Goal: Information Seeking & Learning: Learn about a topic

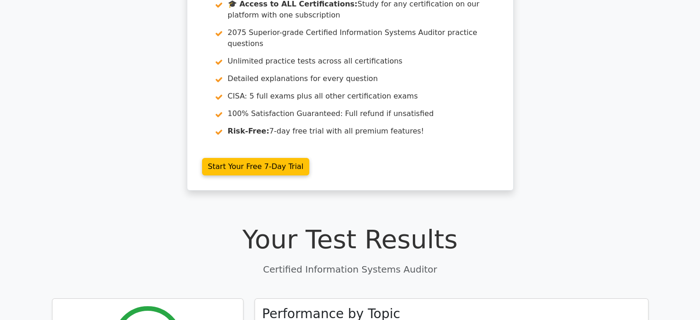
scroll to position [95, 0]
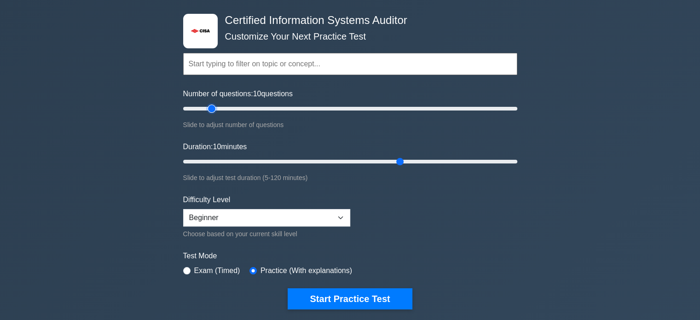
type input "20"
click at [213, 109] on input "Number of questions: 10 questions" at bounding box center [350, 108] width 334 height 11
type input "30"
click at [253, 166] on input "Duration: 30 minutes" at bounding box center [350, 161] width 334 height 11
type input "50"
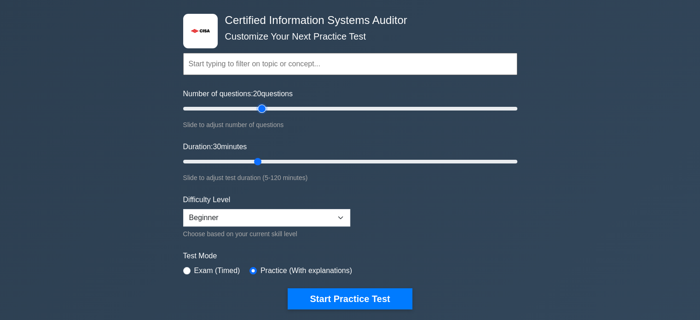
click at [259, 108] on input "Number of questions: 20 questions" at bounding box center [350, 108] width 334 height 11
click at [280, 160] on input "Duration: 30 minutes" at bounding box center [350, 161] width 334 height 11
click at [292, 160] on input "Duration: 40 minutes" at bounding box center [350, 161] width 334 height 11
click at [299, 160] on input "Duration: 45 minutes" at bounding box center [350, 161] width 334 height 11
click at [306, 158] on input "Duration: 45 minutes" at bounding box center [350, 161] width 334 height 11
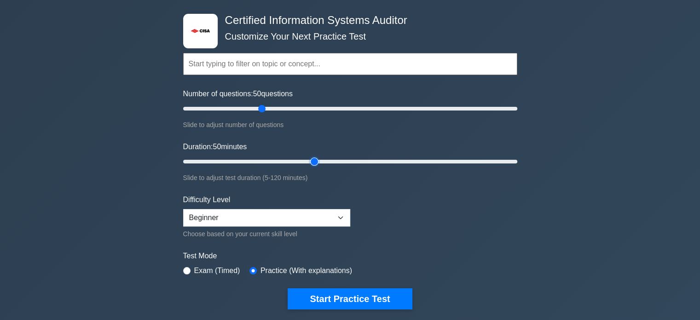
drag, startPoint x: 302, startPoint y: 160, endPoint x: 310, endPoint y: 161, distance: 8.4
type input "50"
click at [310, 161] on input "Duration: 50 minutes" at bounding box center [350, 161] width 334 height 11
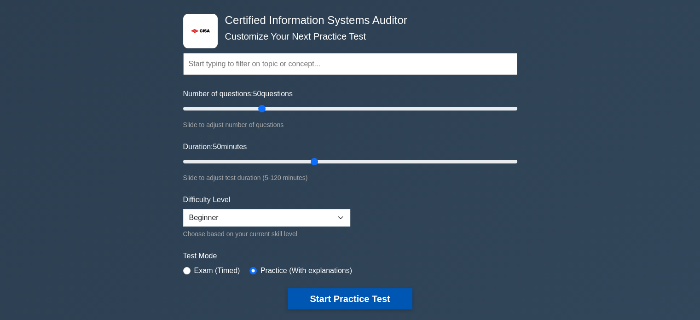
click at [333, 298] on button "Start Practice Test" at bounding box center [349, 298] width 124 height 21
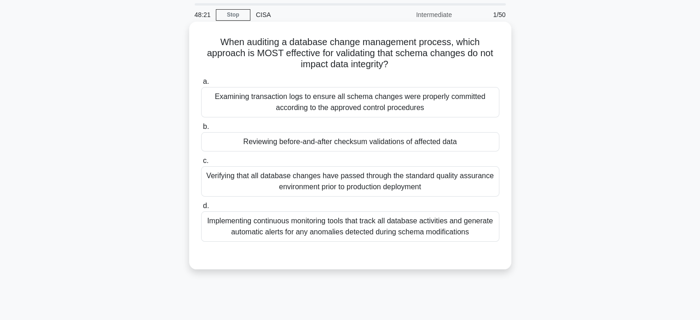
scroll to position [46, 0]
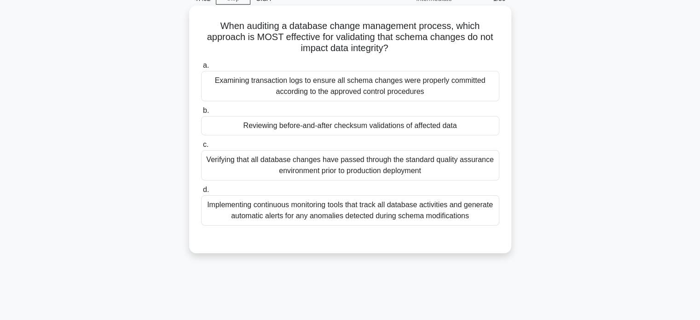
click at [308, 126] on div "Reviewing before-and-after checksum validations of affected data" at bounding box center [350, 125] width 298 height 19
click at [201, 114] on input "b. Reviewing before-and-after checksum validations of affected data" at bounding box center [201, 111] width 0 height 6
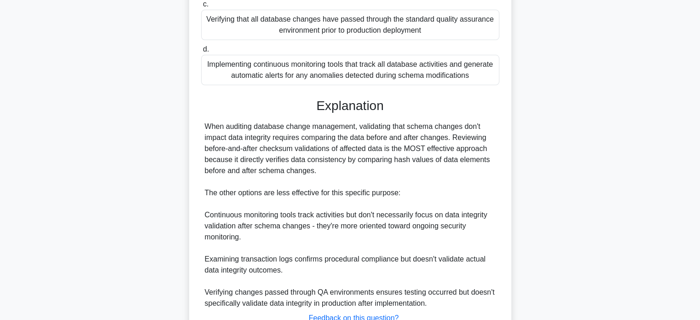
scroll to position [230, 0]
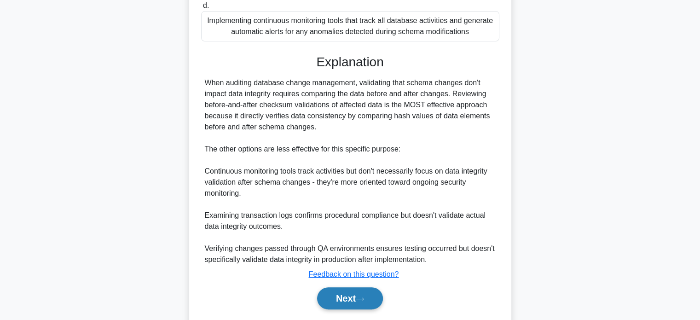
click at [358, 298] on button "Next" at bounding box center [350, 298] width 66 height 22
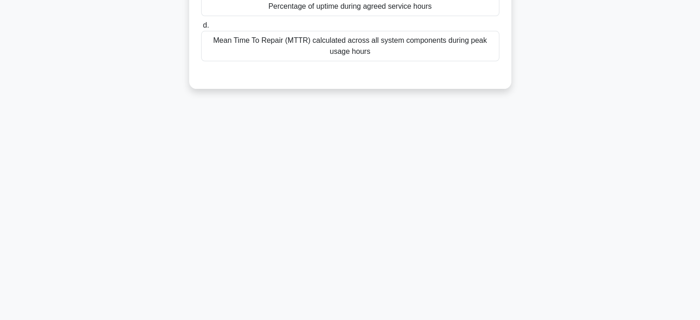
scroll to position [0, 0]
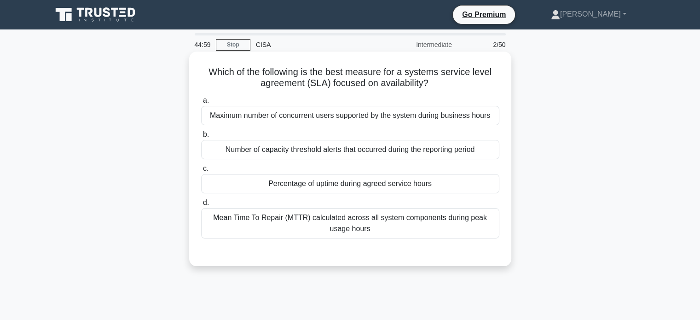
click at [301, 184] on div "Percentage of uptime during agreed service hours" at bounding box center [350, 183] width 298 height 19
click at [201, 172] on input "c. Percentage of uptime during agreed service hours" at bounding box center [201, 169] width 0 height 6
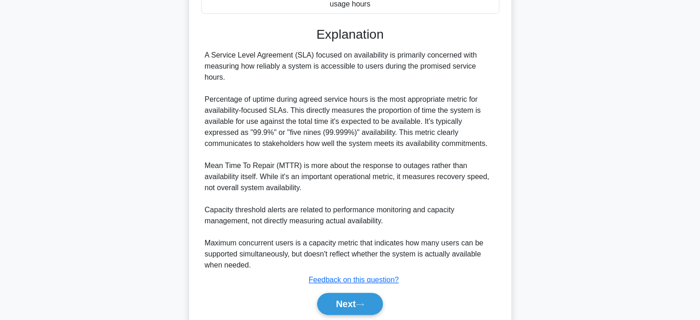
scroll to position [230, 0]
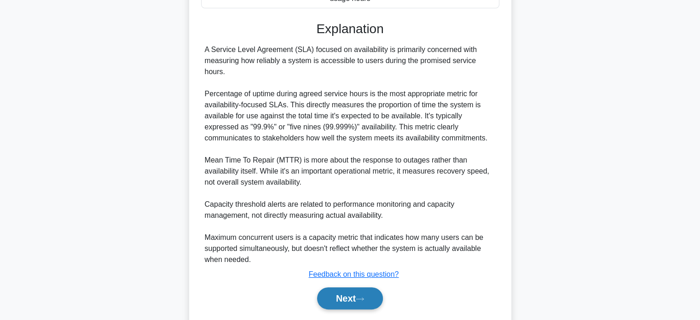
click at [369, 294] on button "Next" at bounding box center [350, 298] width 66 height 22
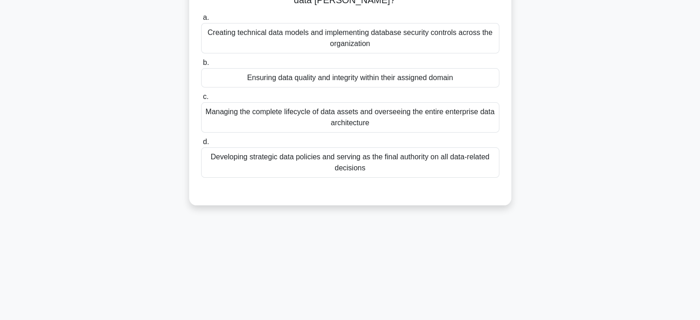
scroll to position [0, 0]
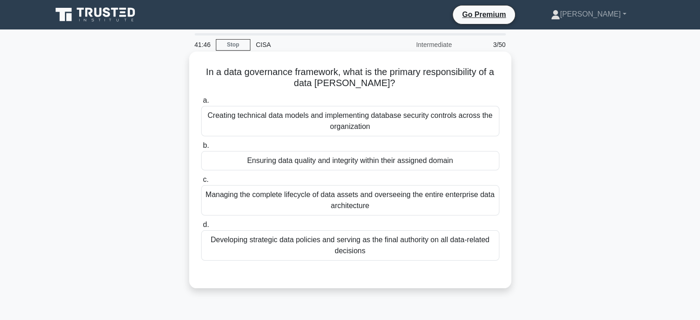
click at [453, 243] on div "Developing strategic data policies and serving as the final authority on all da…" at bounding box center [350, 245] width 298 height 30
click at [201, 228] on input "d. Developing strategic data policies and serving as the final authority on all…" at bounding box center [201, 225] width 0 height 6
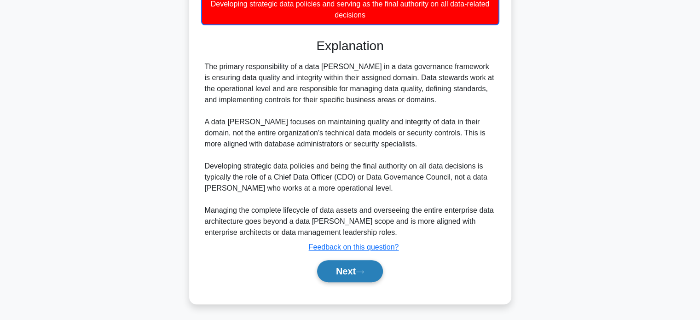
scroll to position [236, 0]
click at [348, 271] on button "Next" at bounding box center [350, 270] width 66 height 22
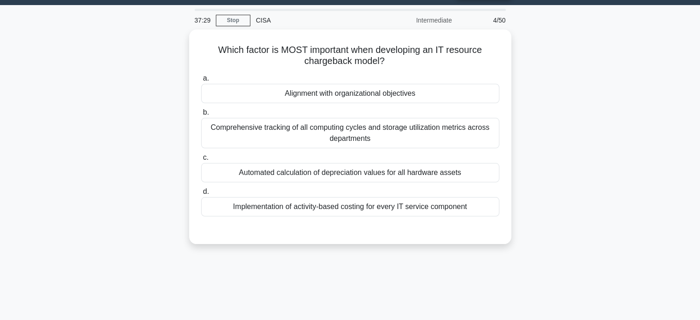
scroll to position [0, 0]
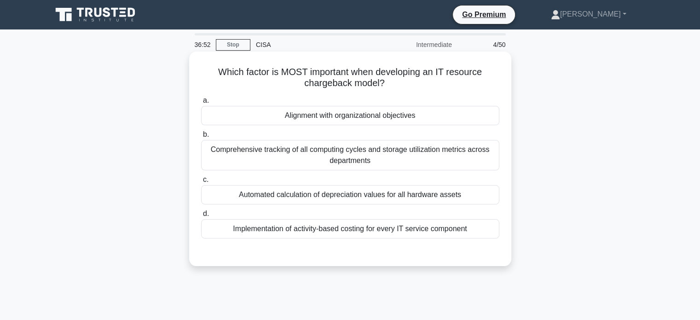
click at [356, 117] on div "Alignment with organizational objectives" at bounding box center [350, 115] width 298 height 19
click at [201, 103] on input "a. Alignment with organizational objectives" at bounding box center [201, 101] width 0 height 6
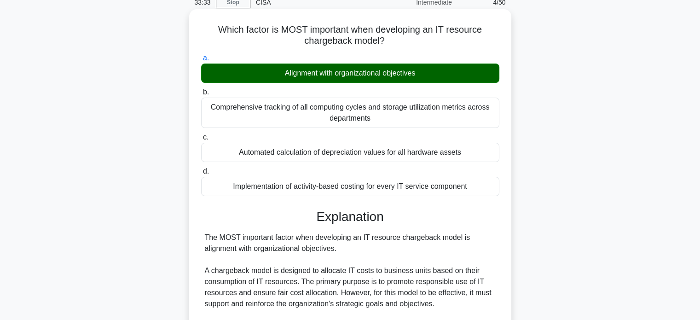
scroll to position [92, 0]
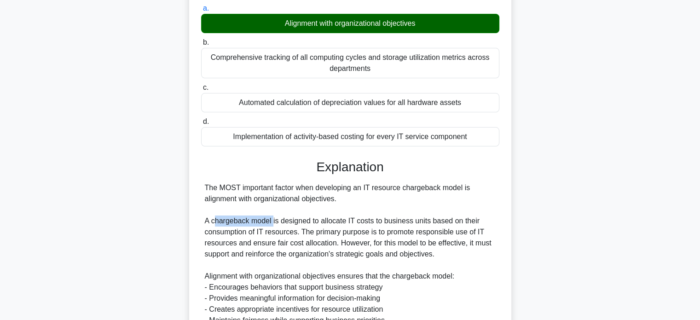
drag, startPoint x: 215, startPoint y: 219, endPoint x: 273, endPoint y: 220, distance: 58.0
click at [273, 220] on div "The MOST important factor when developing an IT resource chargeback model is al…" at bounding box center [350, 325] width 291 height 287
copy div "hargeback model"
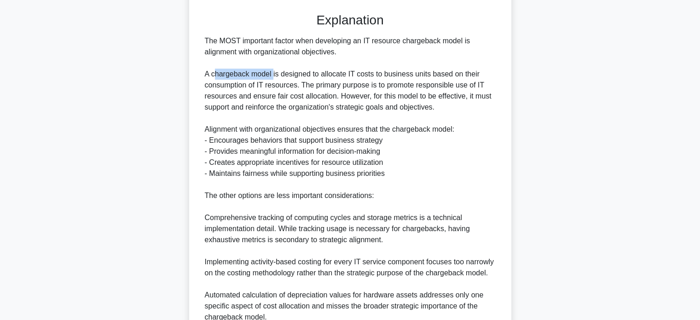
scroll to position [322, 0]
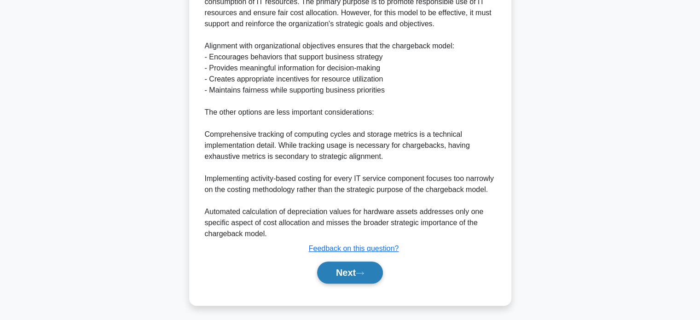
click at [364, 277] on button "Next" at bounding box center [350, 272] width 66 height 22
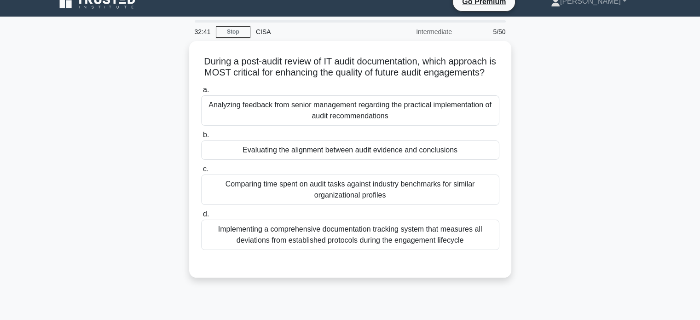
scroll to position [0, 0]
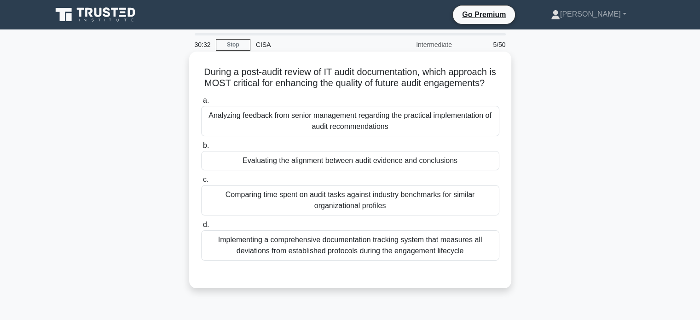
click at [280, 252] on div "Implementing a comprehensive documentation tracking system that measures all de…" at bounding box center [350, 245] width 298 height 30
click at [201, 228] on input "d. Implementing a comprehensive documentation tracking system that measures all…" at bounding box center [201, 225] width 0 height 6
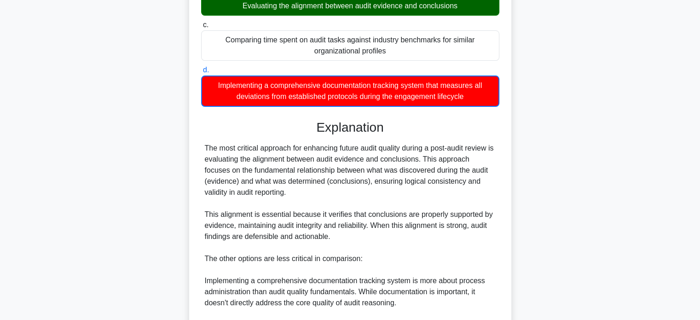
scroll to position [244, 0]
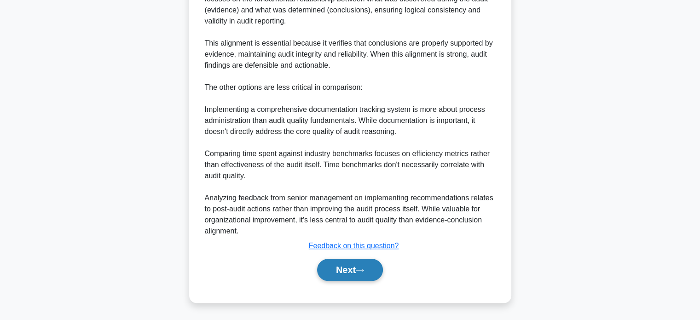
click at [348, 266] on button "Next" at bounding box center [350, 270] width 66 height 22
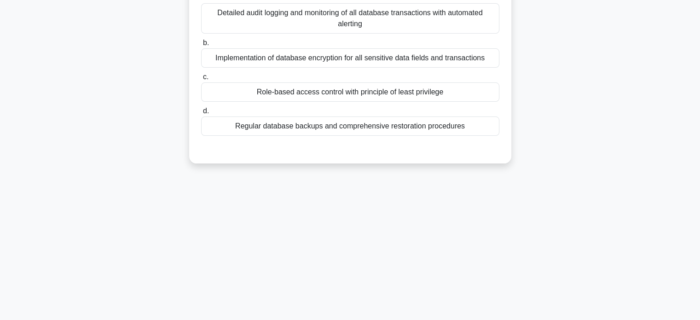
scroll to position [0, 0]
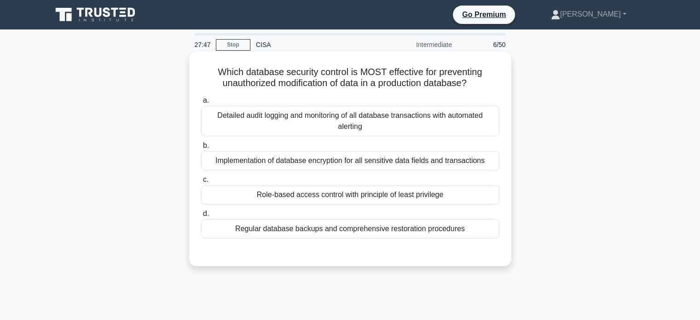
click at [323, 197] on div "Role-based access control with principle of least privilege" at bounding box center [350, 194] width 298 height 19
click at [201, 183] on input "c. Role-based access control with principle of least privilege" at bounding box center [201, 180] width 0 height 6
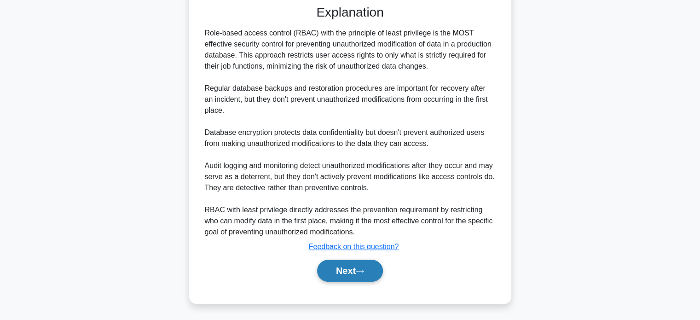
click at [359, 280] on button "Next" at bounding box center [350, 270] width 66 height 22
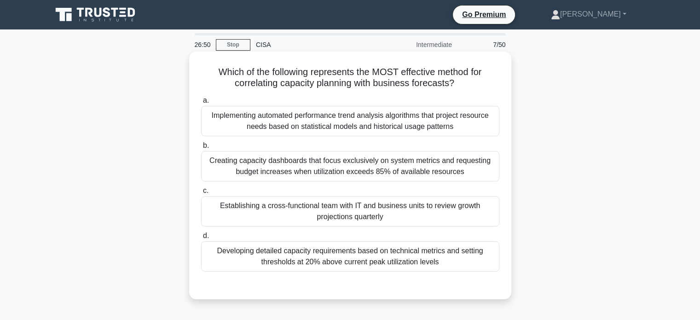
click at [368, 215] on div "Establishing a cross-functional team with IT and business units to review growt…" at bounding box center [350, 211] width 298 height 30
click at [201, 194] on input "c. Establishing a cross-functional team with IT and business units to review gr…" at bounding box center [201, 191] width 0 height 6
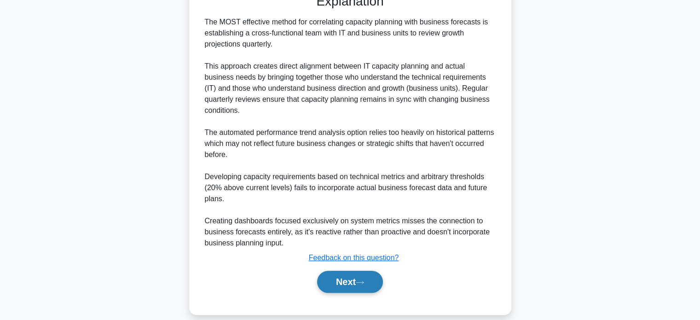
click at [373, 270] on button "Next" at bounding box center [350, 281] width 66 height 22
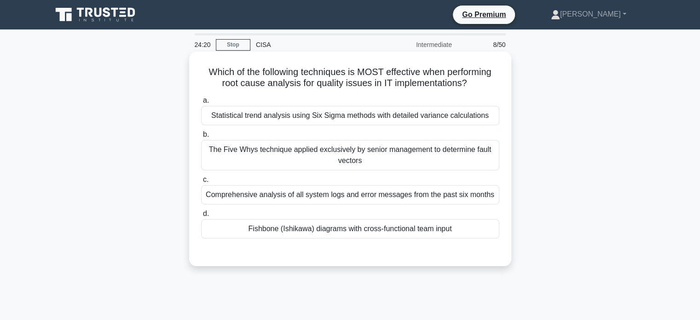
click at [401, 230] on div "Fishbone (Ishikawa) diagrams with cross-functional team input" at bounding box center [350, 228] width 298 height 19
click at [201, 217] on input "d. Fishbone (Ishikawa) diagrams with cross-functional team input" at bounding box center [201, 214] width 0 height 6
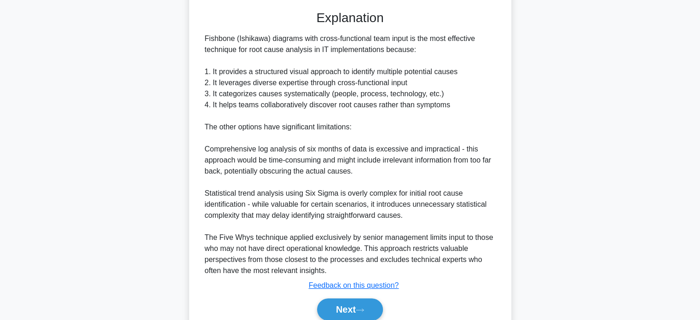
scroll to position [276, 0]
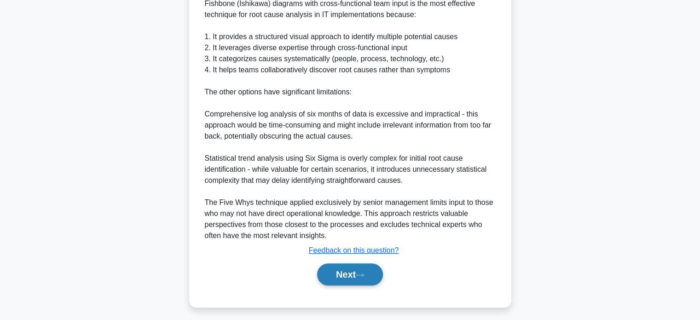
click at [346, 273] on button "Next" at bounding box center [350, 274] width 66 height 22
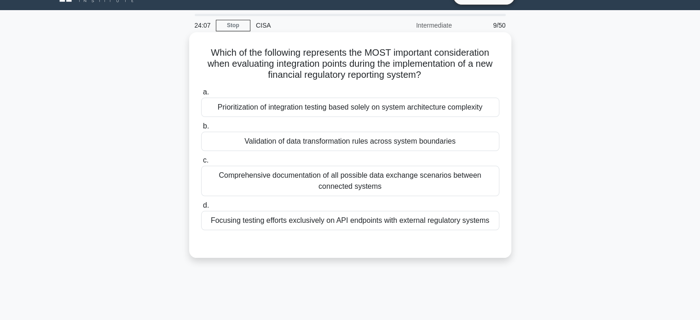
scroll to position [0, 0]
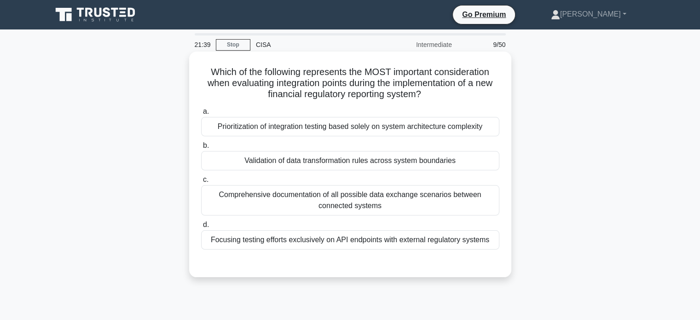
click at [353, 161] on div "Validation of data transformation rules across system boundaries" at bounding box center [350, 160] width 298 height 19
click at [201, 149] on input "b. Validation of data transformation rules across system boundaries" at bounding box center [201, 146] width 0 height 6
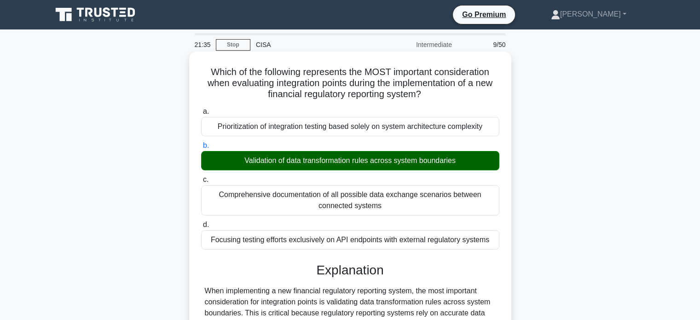
click at [201, 177] on input "c. Comprehensive documentation of all possible data exchange scenarios between …" at bounding box center [201, 180] width 0 height 6
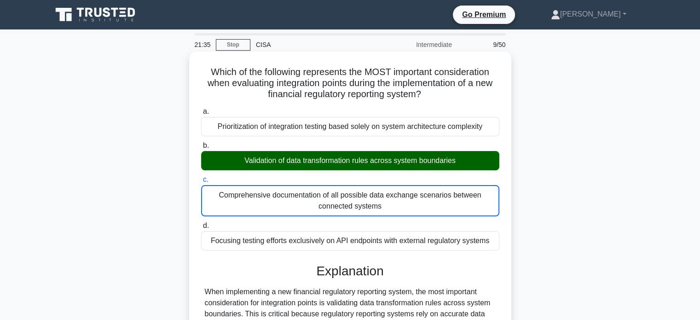
click at [201, 223] on input "d. Focusing testing efforts exclusively on API endpoints with external regulato…" at bounding box center [201, 226] width 0 height 6
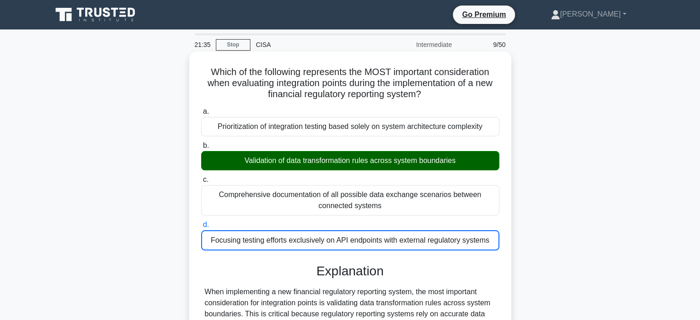
click at [201, 109] on input "a. Prioritization of integration testing based solely on system architecture co…" at bounding box center [201, 112] width 0 height 6
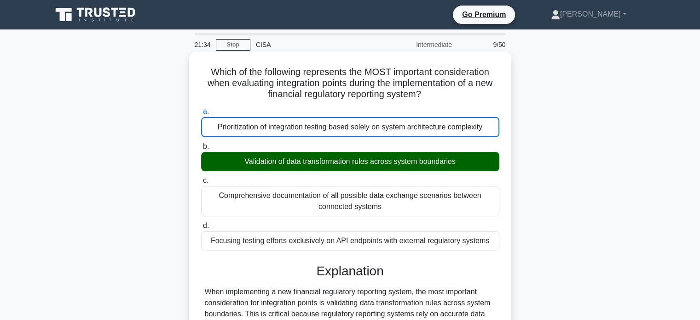
click at [201, 144] on input "b. Validation of data transformation rules across system boundaries" at bounding box center [201, 147] width 0 height 6
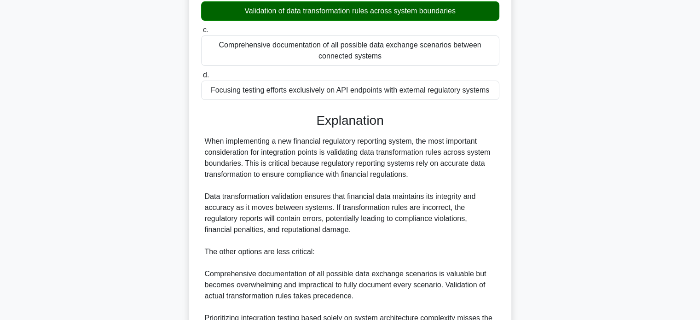
scroll to position [158, 0]
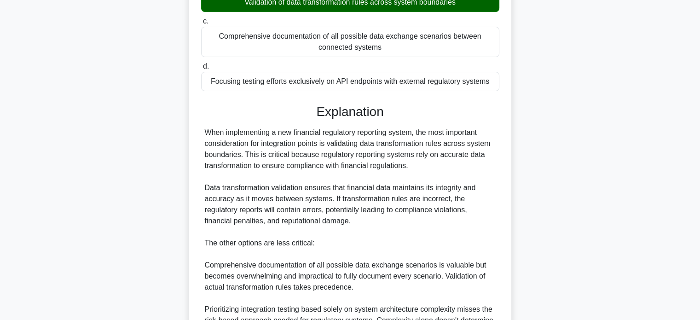
click at [201, 18] on input "c. Comprehensive documentation of all possible data exchange scenarios between …" at bounding box center [201, 21] width 0 height 6
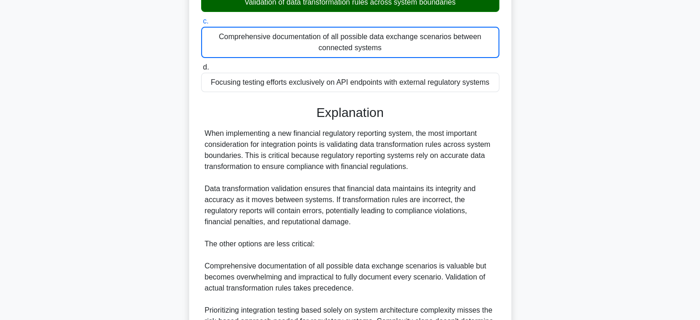
click at [201, 64] on input "d. Focusing testing efforts exclusively on API endpoints with external regulato…" at bounding box center [201, 67] width 0 height 6
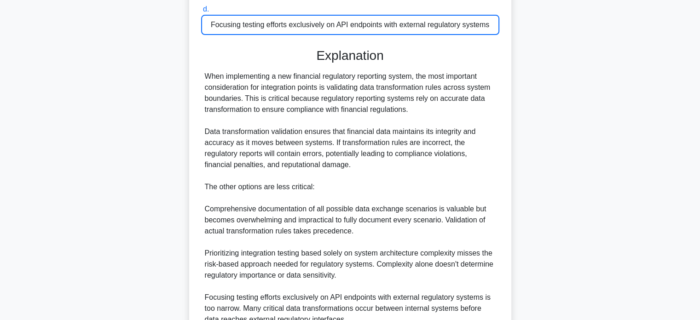
scroll to position [303, 0]
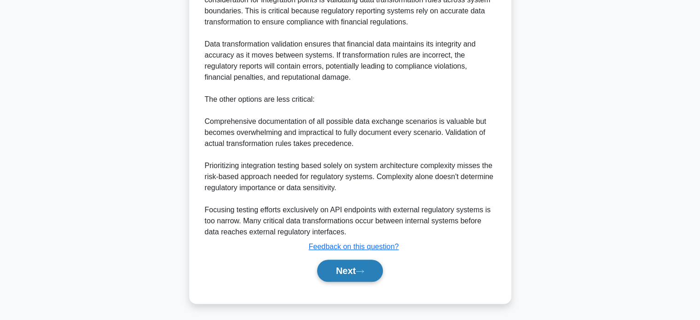
click at [353, 263] on button "Next" at bounding box center [350, 270] width 66 height 22
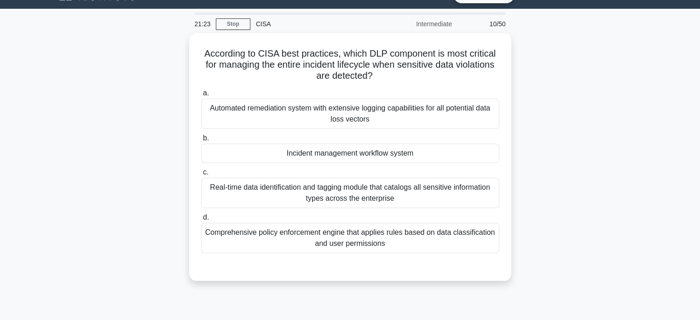
scroll to position [0, 0]
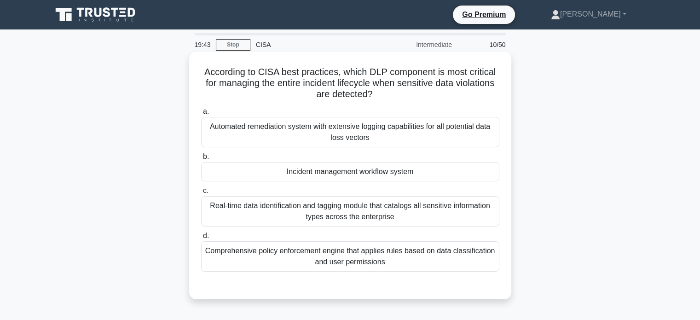
click at [289, 230] on label "d. Comprehensive policy enforcement engine that applies rules based on data cla…" at bounding box center [350, 250] width 298 height 41
click at [201, 233] on input "d. Comprehensive policy enforcement engine that applies rules based on data cla…" at bounding box center [201, 236] width 0 height 6
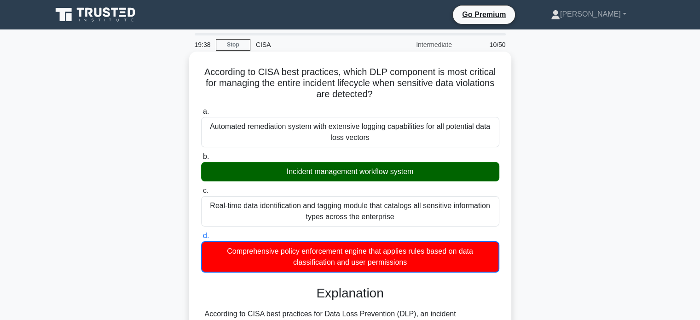
click at [201, 109] on input "a. Automated remediation system with extensive logging capabilities for all pot…" at bounding box center [201, 112] width 0 height 6
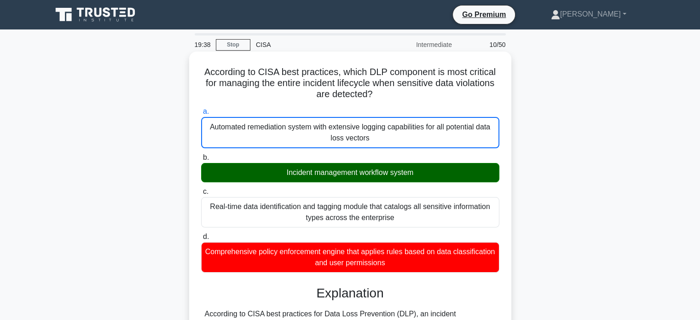
click at [201, 155] on input "b. Incident management workflow system" at bounding box center [201, 158] width 0 height 6
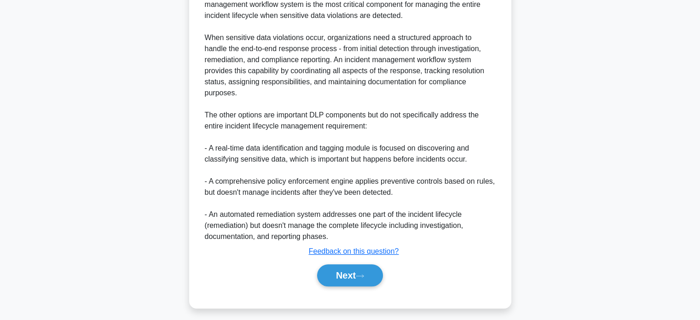
scroll to position [324, 0]
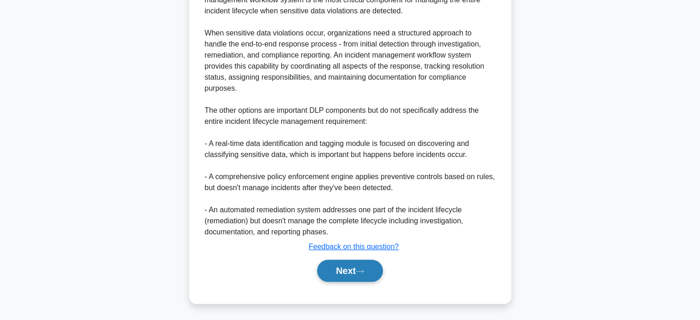
click at [338, 266] on button "Next" at bounding box center [350, 270] width 66 height 22
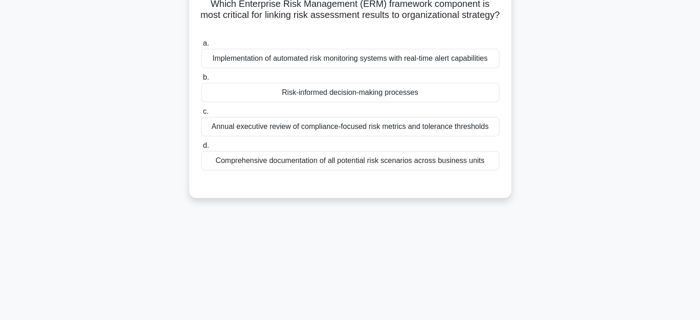
scroll to position [0, 0]
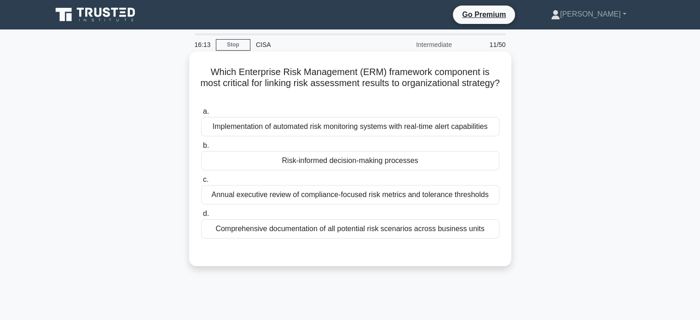
click at [416, 194] on div "Annual executive review of compliance-focused risk metrics and tolerance thresh…" at bounding box center [350, 194] width 298 height 19
click at [201, 183] on input "c. Annual executive review of compliance-focused risk metrics and tolerance thr…" at bounding box center [201, 180] width 0 height 6
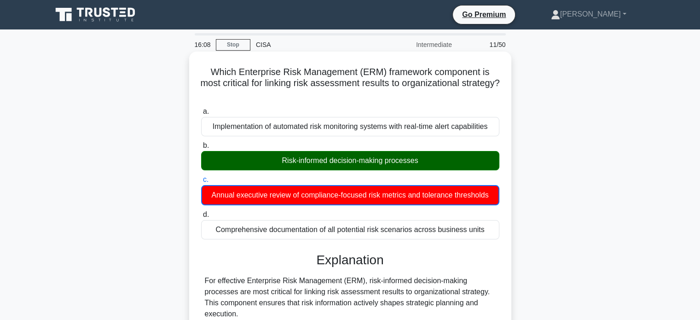
click at [201, 212] on input "d. Comprehensive documentation of all potential risk scenarios across business …" at bounding box center [201, 215] width 0 height 6
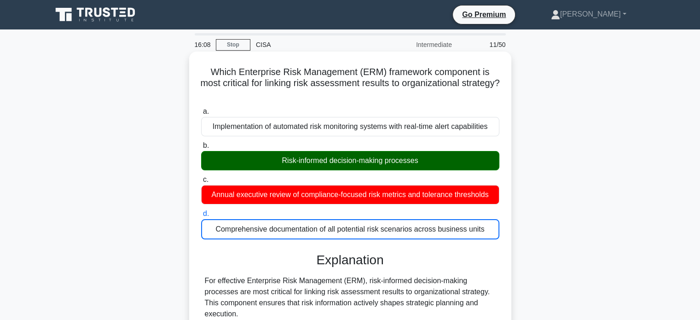
click at [201, 109] on input "a. Implementation of automated risk monitoring systems with real-time alert cap…" at bounding box center [201, 112] width 0 height 6
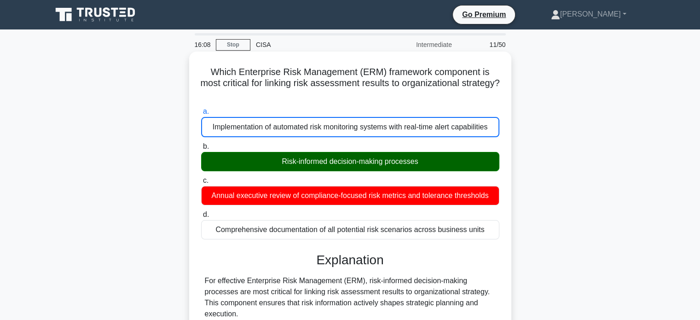
click at [201, 144] on input "b. Risk-informed decision-making processes" at bounding box center [201, 147] width 0 height 6
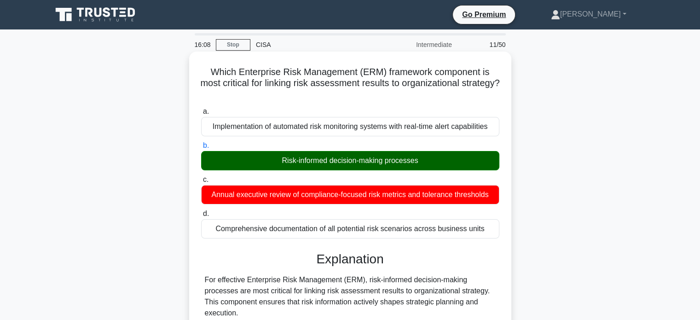
click at [201, 177] on input "c. Annual executive review of compliance-focused risk metrics and tolerance thr…" at bounding box center [201, 180] width 0 height 6
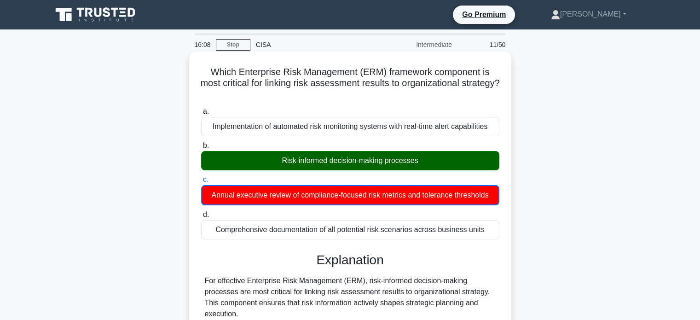
click at [201, 212] on input "d. Comprehensive documentation of all potential risk scenarios across business …" at bounding box center [201, 215] width 0 height 6
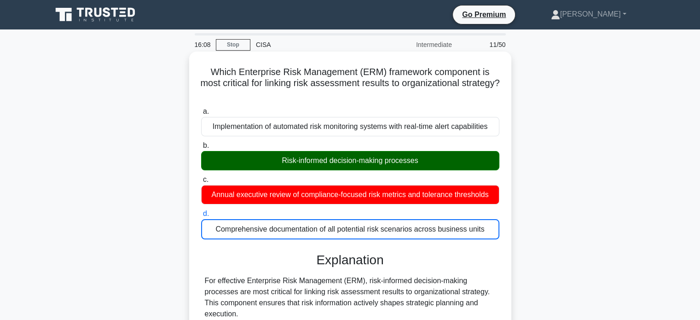
click at [201, 109] on input "a. Implementation of automated risk monitoring systems with real-time alert cap…" at bounding box center [201, 112] width 0 height 6
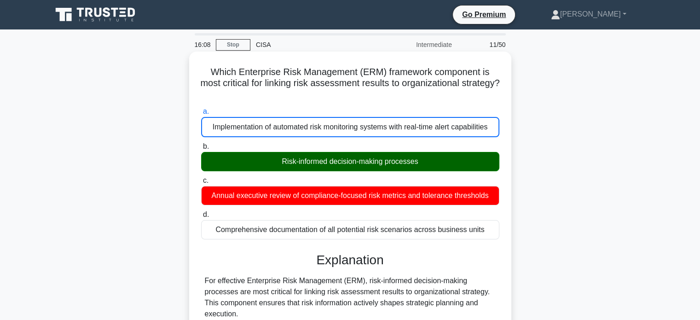
click at [201, 144] on input "b. Risk-informed decision-making processes" at bounding box center [201, 147] width 0 height 6
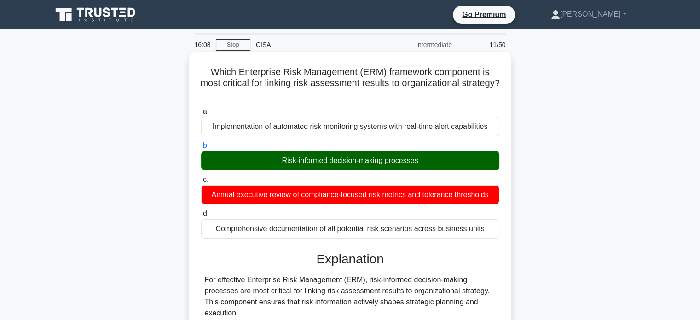
click at [201, 177] on input "c. Annual executive review of compliance-focused risk metrics and tolerance thr…" at bounding box center [201, 180] width 0 height 6
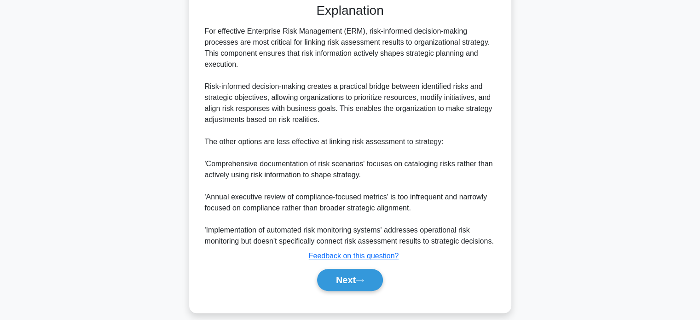
scroll to position [259, 0]
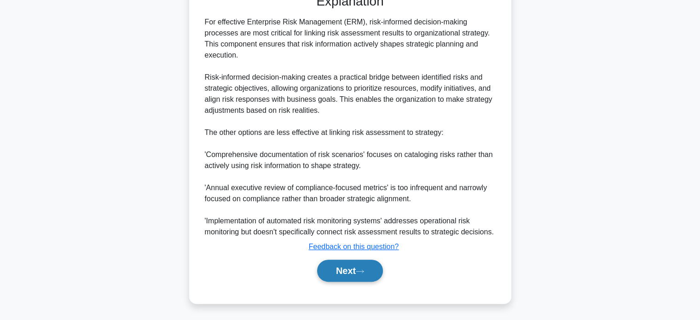
click at [350, 268] on button "Next" at bounding box center [350, 270] width 66 height 22
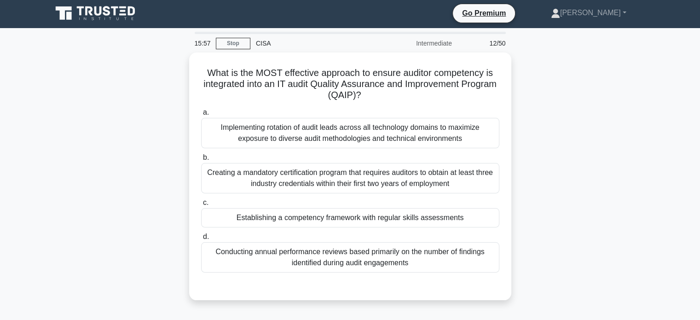
scroll to position [0, 0]
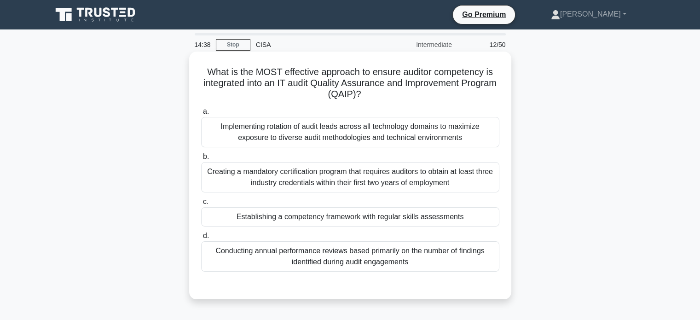
click at [280, 218] on div "Establishing a competency framework with regular skills assessments" at bounding box center [350, 216] width 298 height 19
click at [201, 205] on input "c. Establishing a competency framework with regular skills assessments" at bounding box center [201, 202] width 0 height 6
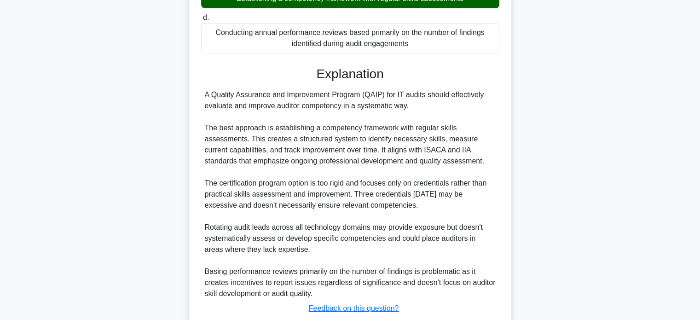
scroll to position [252, 0]
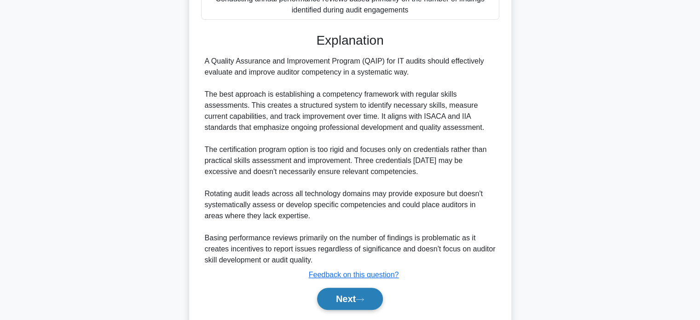
click at [354, 302] on button "Next" at bounding box center [350, 298] width 66 height 22
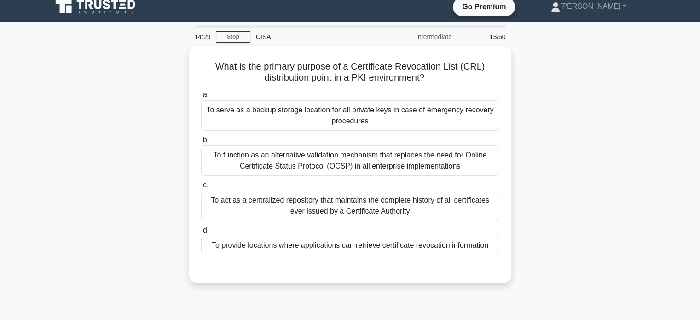
scroll to position [0, 0]
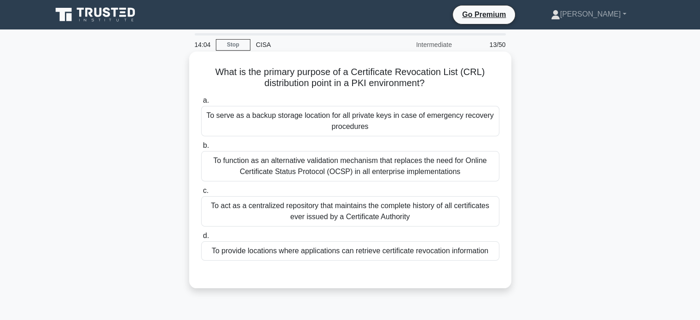
click at [353, 256] on div "To provide locations where applications can retrieve certificate revocation inf…" at bounding box center [350, 250] width 298 height 19
click at [201, 239] on input "d. To provide locations where applications can retrieve certificate revocation …" at bounding box center [201, 236] width 0 height 6
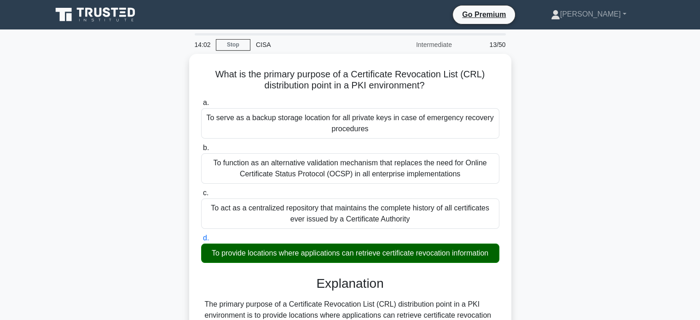
scroll to position [291, 0]
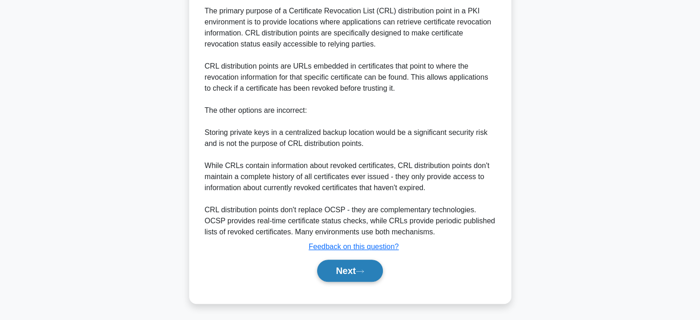
click at [344, 266] on button "Next" at bounding box center [350, 270] width 66 height 22
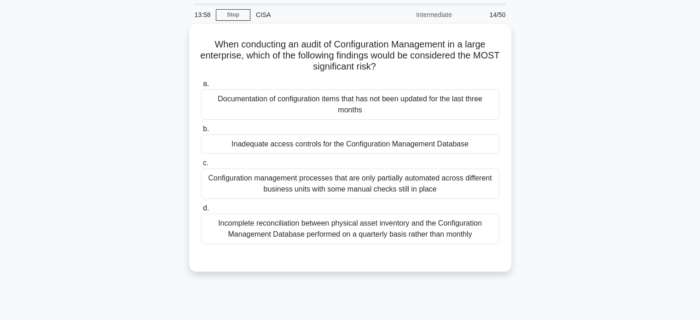
scroll to position [0, 0]
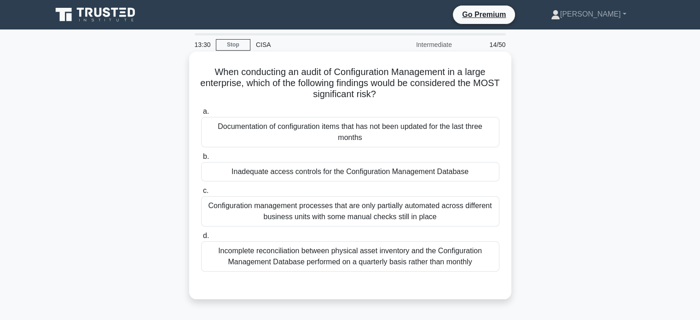
click at [322, 177] on div "Inadequate access controls for the Configuration Management Database" at bounding box center [350, 171] width 298 height 19
click at [201, 160] on input "b. Inadequate access controls for the Configuration Management Database" at bounding box center [201, 157] width 0 height 6
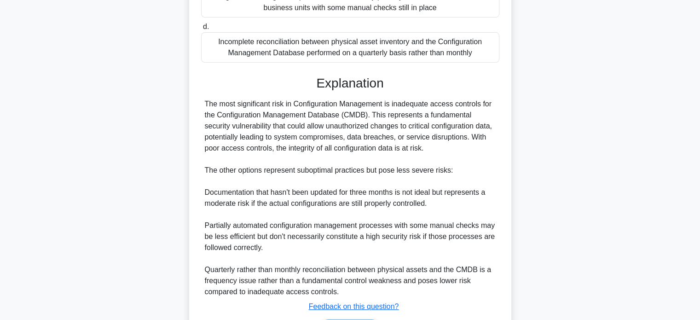
scroll to position [269, 0]
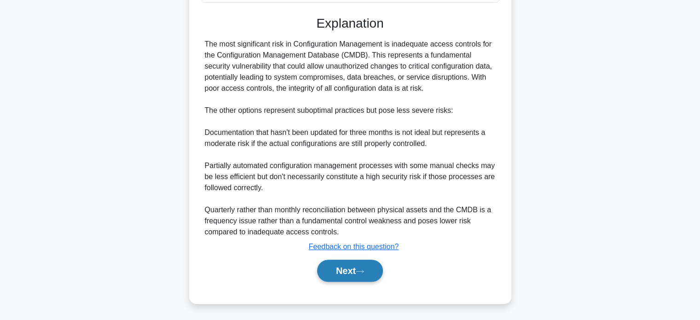
click at [356, 268] on button "Next" at bounding box center [350, 270] width 66 height 22
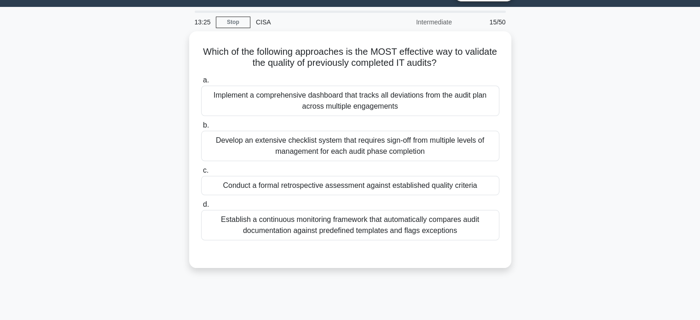
scroll to position [11, 0]
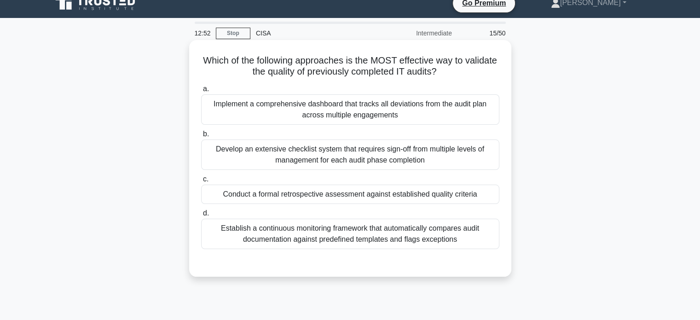
click at [365, 187] on div "Conduct a formal retrospective assessment against established quality criteria" at bounding box center [350, 193] width 298 height 19
click at [201, 182] on input "c. Conduct a formal retrospective assessment against established quality criter…" at bounding box center [201, 179] width 0 height 6
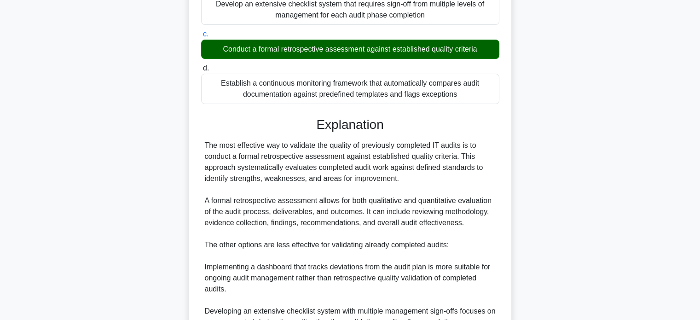
scroll to position [217, 0]
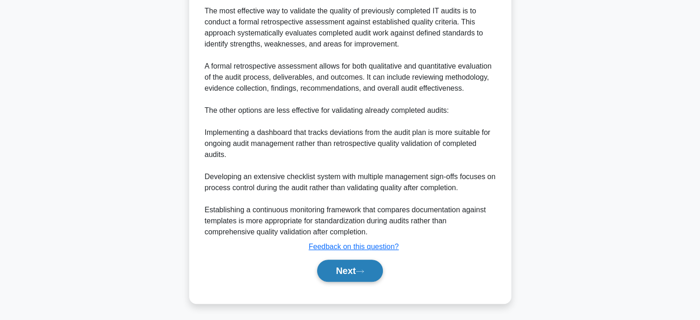
click at [346, 280] on button "Next" at bounding box center [350, 270] width 66 height 22
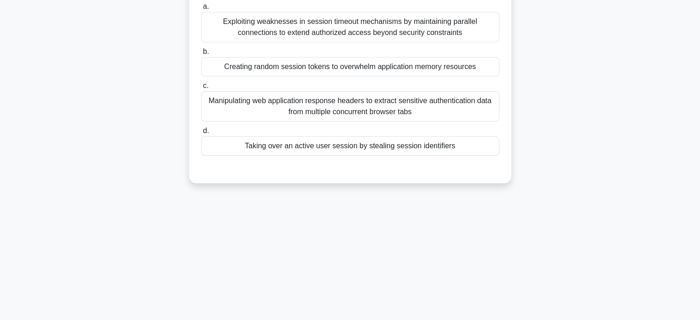
scroll to position [0, 0]
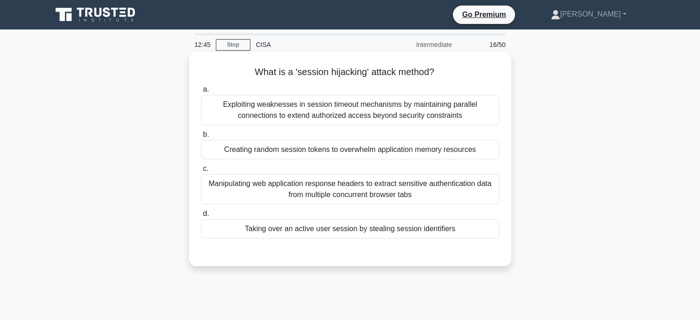
click at [385, 203] on div "Manipulating web application response headers to extract sensitive authenticati…" at bounding box center [350, 189] width 298 height 30
click at [201, 172] on input "c. Manipulating web application response headers to extract sensitive authentic…" at bounding box center [201, 169] width 0 height 6
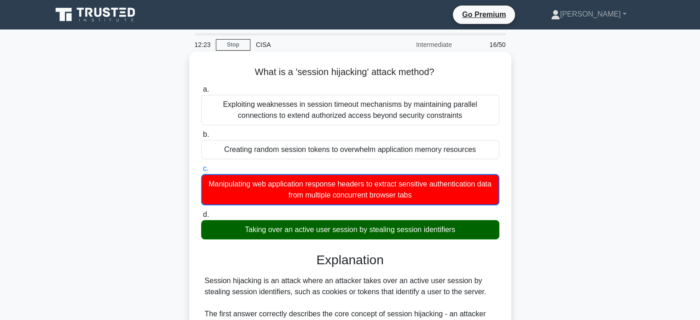
click at [368, 231] on div "Taking over an active user session by stealing session identifiers" at bounding box center [350, 229] width 298 height 19
click at [201, 218] on input "d. Taking over an active user session by stealing session identifiers" at bounding box center [201, 215] width 0 height 6
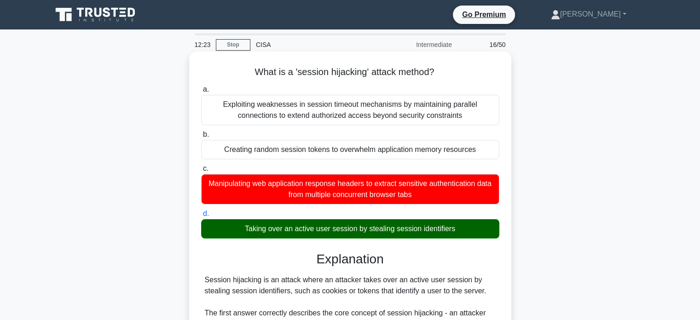
click at [368, 231] on div "Taking over an active user session by stealing session identifiers" at bounding box center [350, 228] width 298 height 19
click at [201, 217] on input "d. Taking over an active user session by stealing session identifiers" at bounding box center [201, 214] width 0 height 6
click at [368, 231] on div "Taking over an active user session by stealing session identifiers" at bounding box center [350, 228] width 298 height 19
click at [201, 217] on input "d. Taking over an active user session by stealing session identifiers" at bounding box center [201, 214] width 0 height 6
click at [368, 231] on div "Taking over an active user session by stealing session identifiers" at bounding box center [350, 228] width 298 height 19
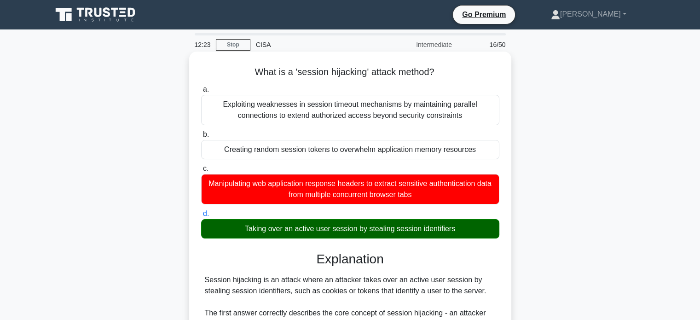
click at [201, 217] on input "d. Taking over an active user session by stealing session identifiers" at bounding box center [201, 214] width 0 height 6
click at [368, 231] on div "Taking over an active user session by stealing session identifiers" at bounding box center [350, 228] width 298 height 19
click at [201, 217] on input "d. Taking over an active user session by stealing session identifiers" at bounding box center [201, 214] width 0 height 6
click at [368, 231] on div "Taking over an active user session by stealing session identifiers" at bounding box center [350, 228] width 298 height 19
click at [201, 217] on input "d. Taking over an active user session by stealing session identifiers" at bounding box center [201, 214] width 0 height 6
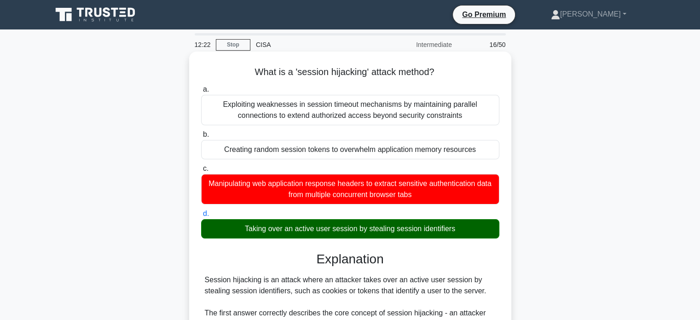
click at [368, 231] on div "Taking over an active user session by stealing session identifiers" at bounding box center [350, 228] width 298 height 19
click at [201, 217] on input "d. Taking over an active user session by stealing session identifiers" at bounding box center [201, 214] width 0 height 6
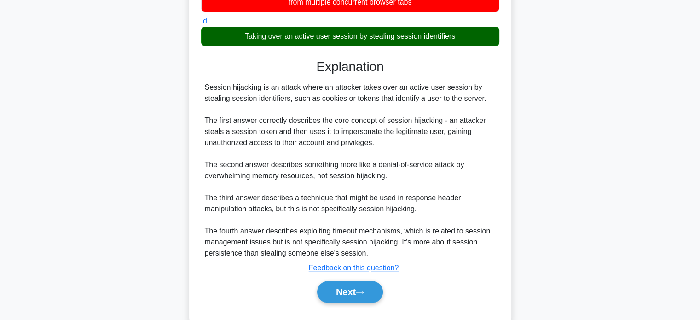
scroll to position [213, 0]
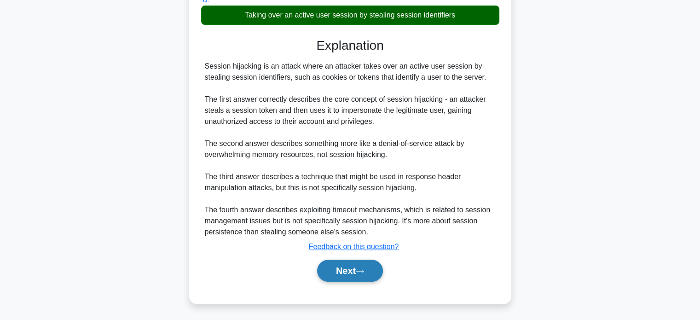
click at [349, 274] on button "Next" at bounding box center [350, 270] width 66 height 22
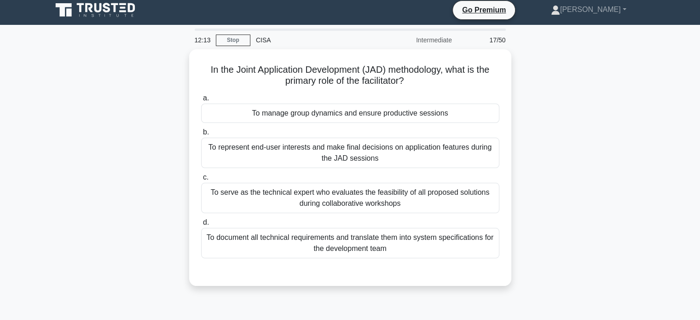
scroll to position [0, 0]
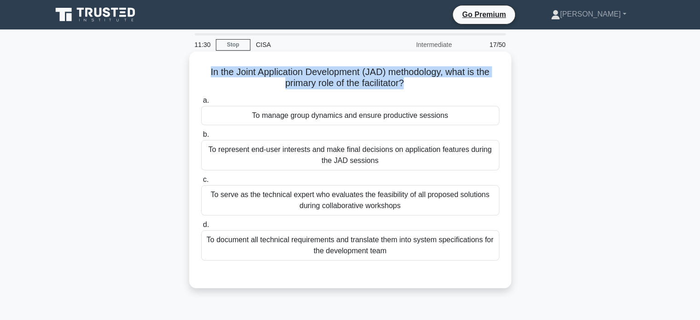
drag, startPoint x: 404, startPoint y: 84, endPoint x: 197, endPoint y: 60, distance: 208.4
click at [197, 60] on div "In the Joint Application Development (JAD) methodology, what is the primary rol…" at bounding box center [350, 169] width 315 height 229
copy h5 "In the Joint Application Development (JAD) methodology, what is the primary rol…"
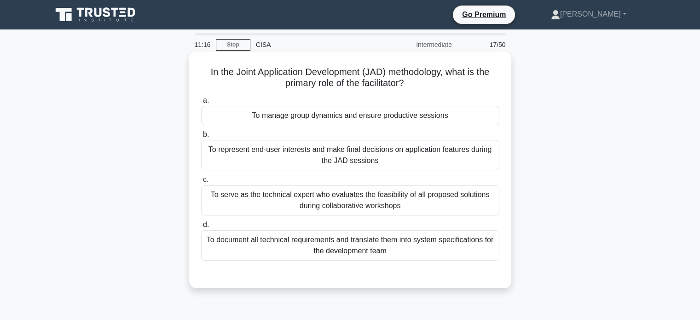
click at [318, 119] on div "To manage group dynamics and ensure productive sessions" at bounding box center [350, 115] width 298 height 19
click at [201, 103] on input "a. To manage group dynamics and ensure productive sessions" at bounding box center [201, 101] width 0 height 6
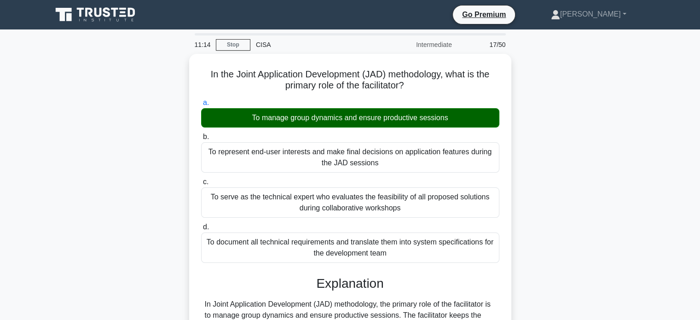
scroll to position [247, 0]
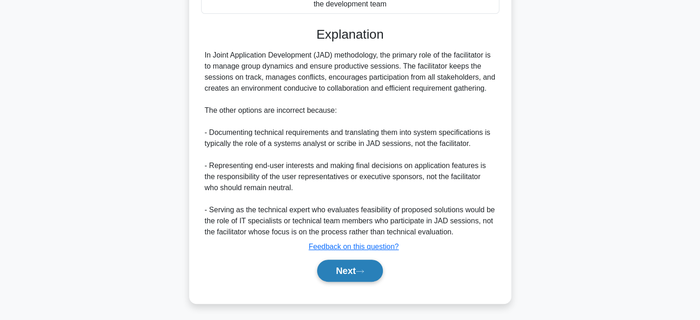
click at [355, 273] on button "Next" at bounding box center [350, 270] width 66 height 22
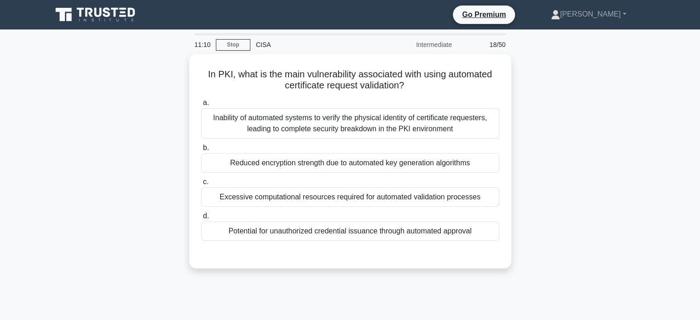
scroll to position [2, 0]
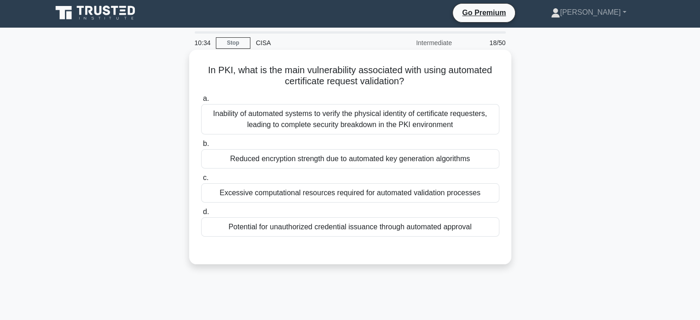
click at [266, 231] on div "Potential for unauthorized credential issuance through automated approval" at bounding box center [350, 226] width 298 height 19
click at [201, 215] on input "d. Potential for unauthorized credential issuance through automated approval" at bounding box center [201, 212] width 0 height 6
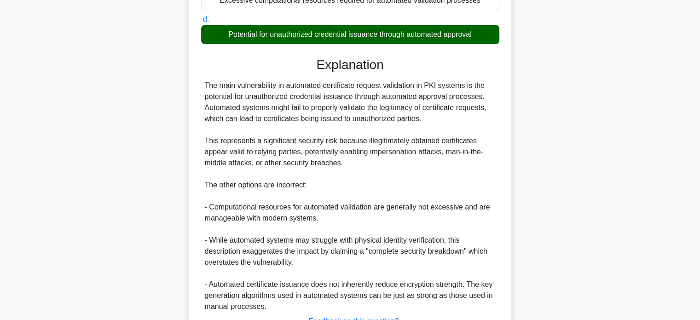
scroll to position [269, 0]
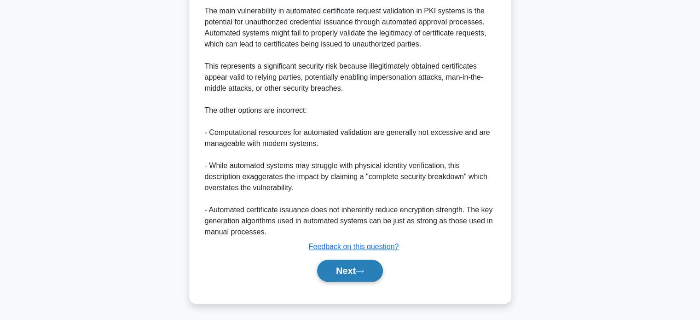
click at [374, 270] on button "Next" at bounding box center [350, 270] width 66 height 22
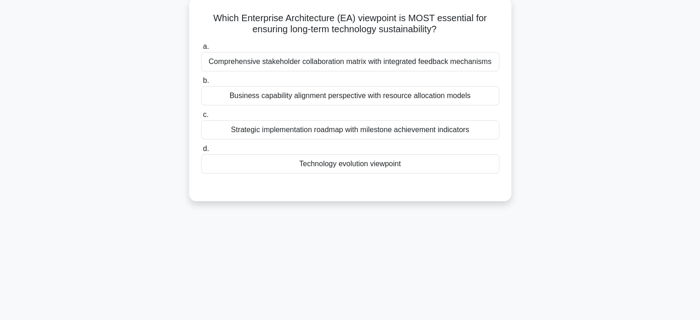
scroll to position [0, 0]
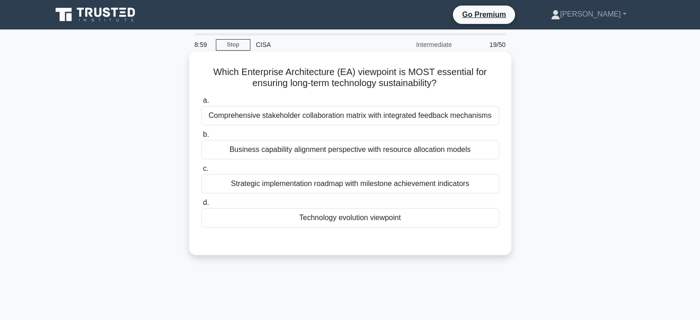
click at [367, 153] on div "Business capability alignment perspective with resource allocation models" at bounding box center [350, 149] width 298 height 19
click at [201, 138] on input "b. Business capability alignment perspective with resource allocation models" at bounding box center [201, 135] width 0 height 6
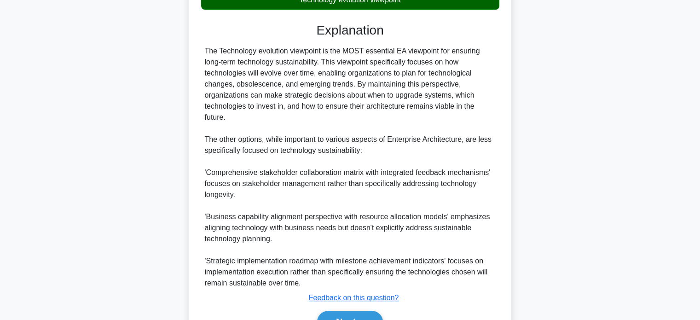
scroll to position [222, 0]
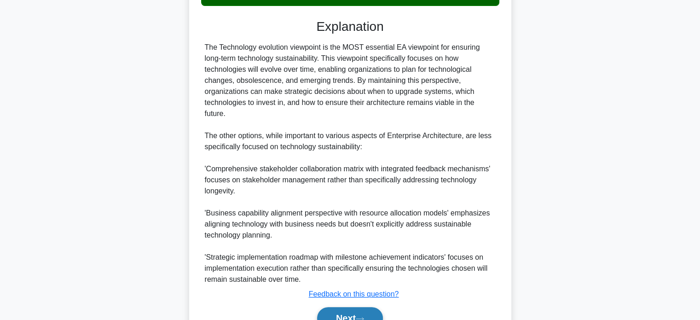
click at [365, 309] on button "Next" at bounding box center [350, 318] width 66 height 22
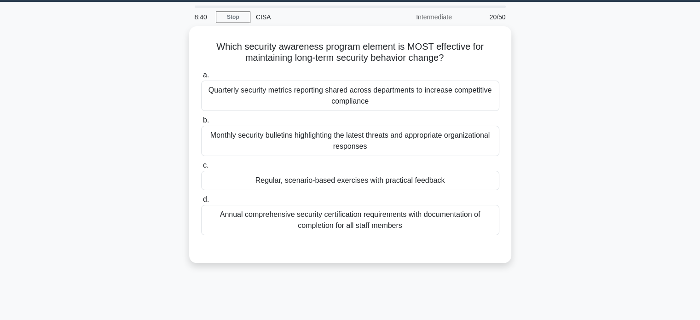
scroll to position [0, 0]
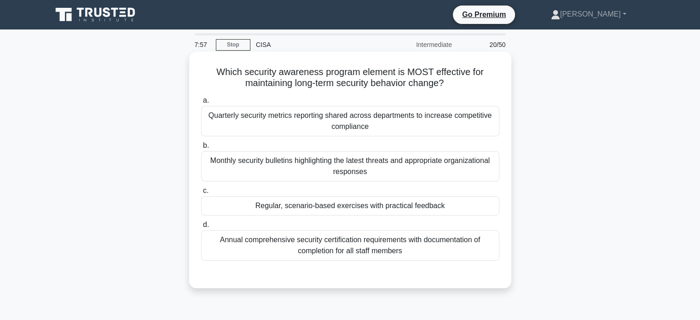
click at [336, 204] on div "Regular, scenario-based exercises with practical feedback" at bounding box center [350, 205] width 298 height 19
click at [201, 194] on input "c. Regular, scenario-based exercises with practical feedback" at bounding box center [201, 191] width 0 height 6
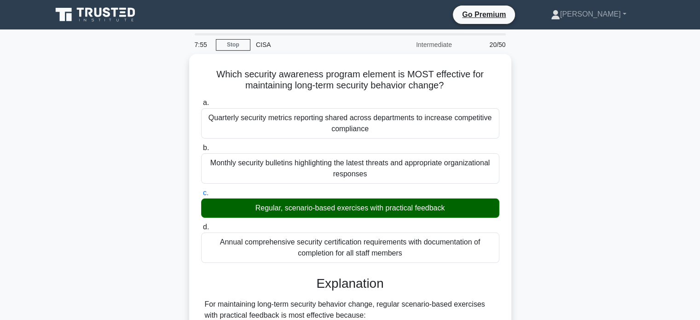
scroll to position [269, 0]
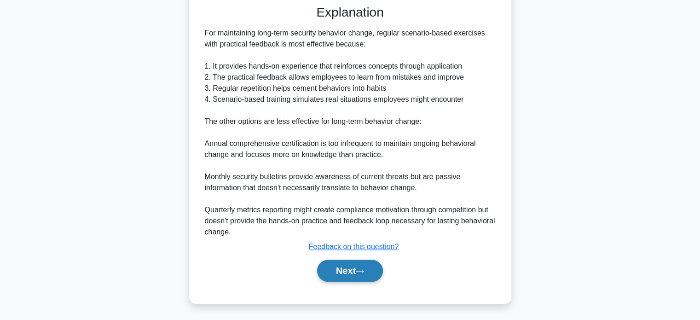
click at [348, 272] on button "Next" at bounding box center [350, 270] width 66 height 22
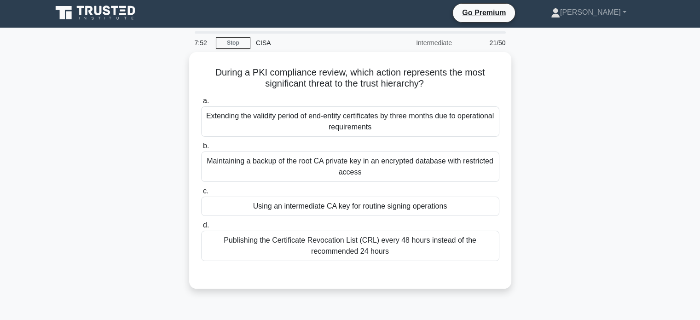
scroll to position [0, 0]
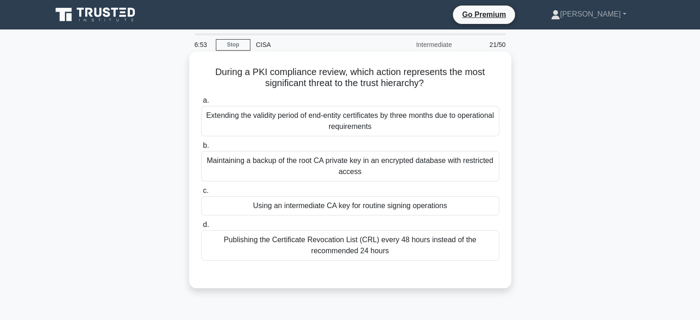
click at [287, 112] on div "Extending the validity period of end-entity certificates by three months due to…" at bounding box center [350, 121] width 298 height 30
click at [201, 103] on input "a. Extending the validity period of end-entity certificates by three months due…" at bounding box center [201, 101] width 0 height 6
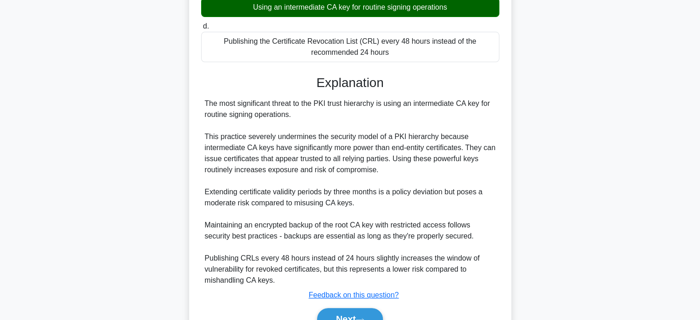
scroll to position [217, 0]
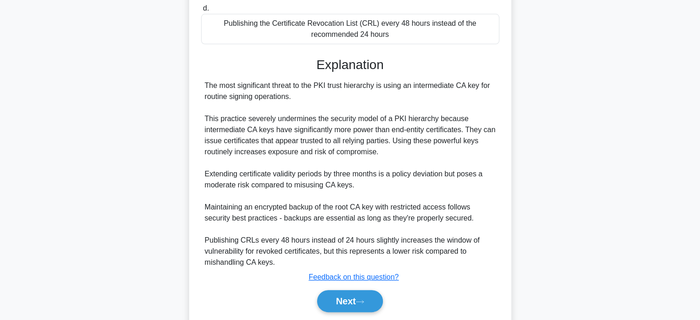
click at [316, 319] on div "a. Extending the validity period of end-entity certificates by three months due…" at bounding box center [350, 99] width 300 height 447
click at [328, 303] on button "Next" at bounding box center [350, 301] width 66 height 22
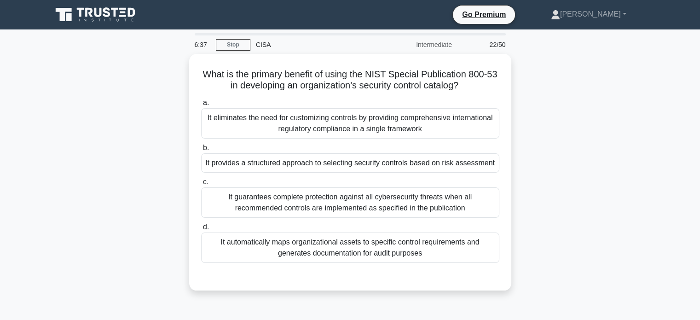
scroll to position [0, 0]
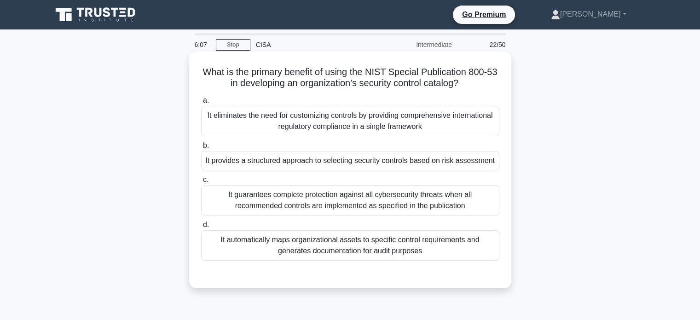
click at [234, 158] on div "It provides a structured approach to selecting security controls based on risk …" at bounding box center [350, 160] width 298 height 19
click at [201, 149] on input "b. It provides a structured approach to selecting security controls based on ri…" at bounding box center [201, 146] width 0 height 6
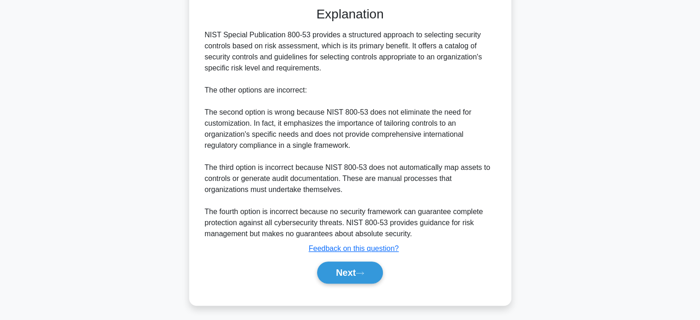
scroll to position [280, 0]
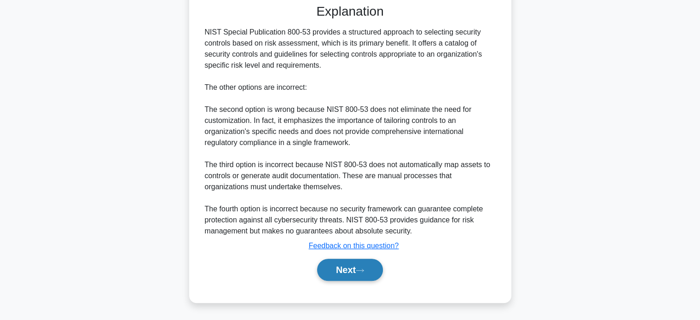
click at [371, 265] on button "Next" at bounding box center [350, 270] width 66 height 22
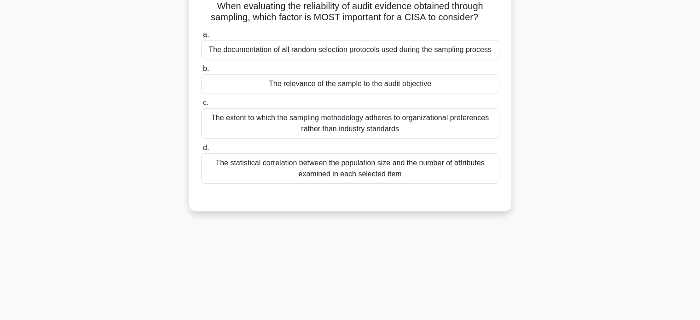
scroll to position [0, 0]
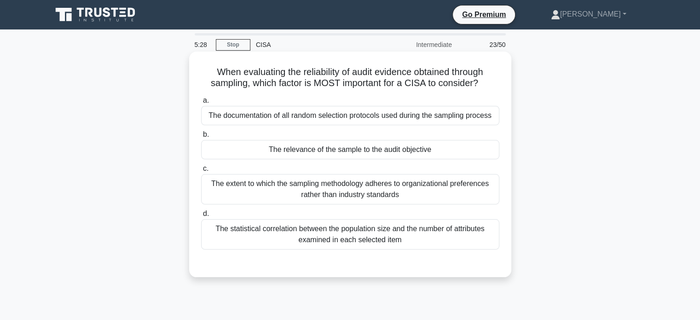
click at [324, 155] on div "The relevance of the sample to the audit objective" at bounding box center [350, 149] width 298 height 19
click at [201, 138] on input "b. The relevance of the sample to the audit objective" at bounding box center [201, 135] width 0 height 6
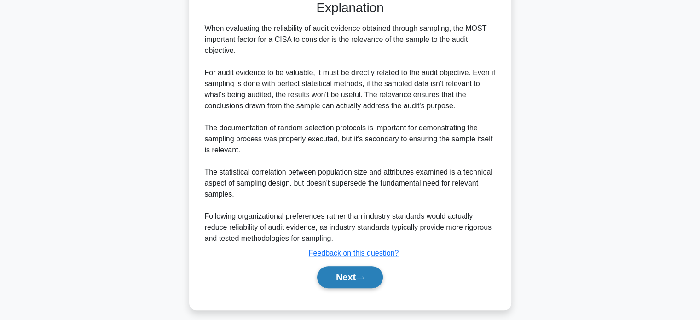
click at [351, 288] on button "Next" at bounding box center [350, 277] width 66 height 22
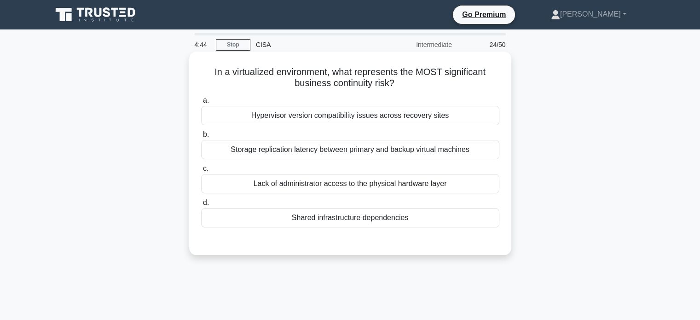
click at [465, 120] on div "Hypervisor version compatibility issues across recovery sites" at bounding box center [350, 115] width 298 height 19
click at [201, 103] on input "a. Hypervisor version compatibility issues across recovery sites" at bounding box center [201, 101] width 0 height 6
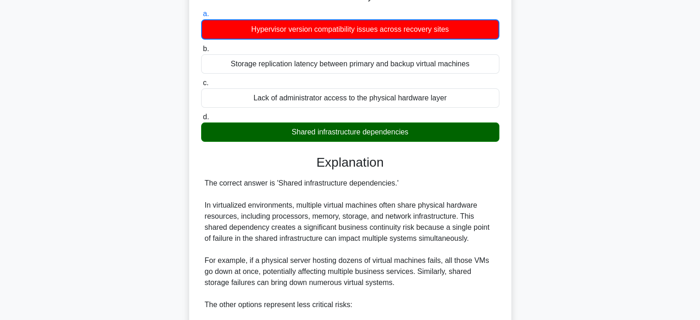
scroll to position [281, 0]
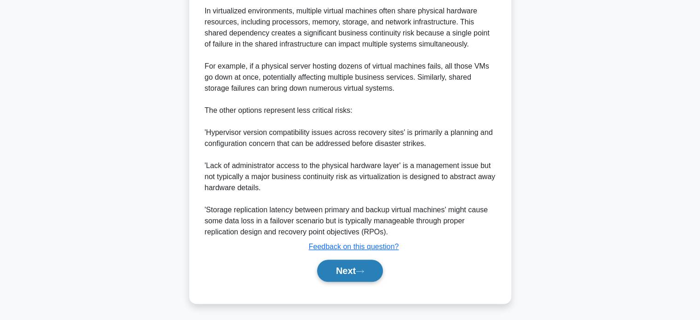
click at [379, 271] on button "Next" at bounding box center [350, 270] width 66 height 22
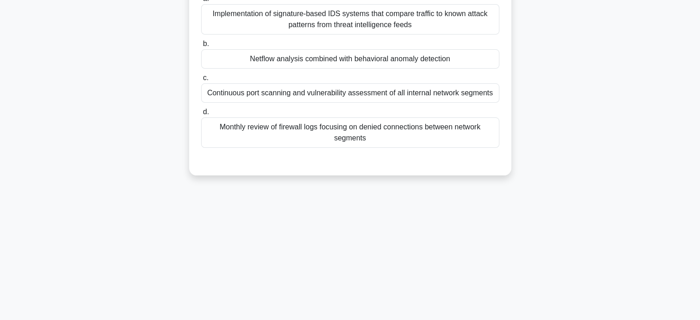
scroll to position [0, 0]
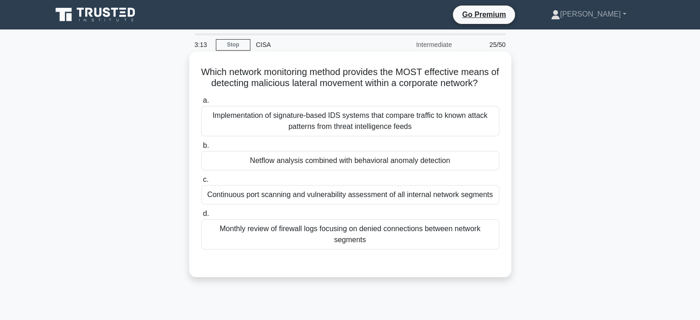
click at [474, 134] on div "Implementation of signature-based IDS systems that compare traffic to known att…" at bounding box center [350, 121] width 298 height 30
click at [201, 103] on input "a. Implementation of signature-based IDS systems that compare traffic to known …" at bounding box center [201, 101] width 0 height 6
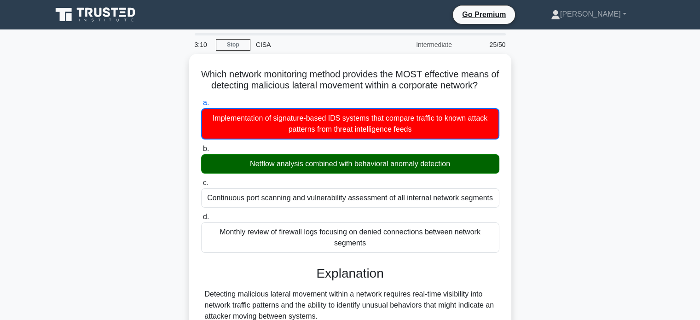
scroll to position [308, 0]
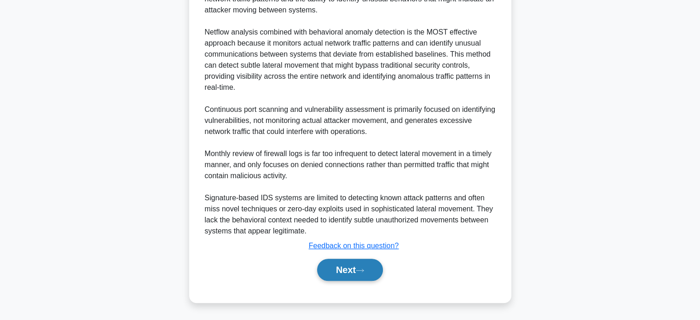
click at [355, 280] on button "Next" at bounding box center [350, 270] width 66 height 22
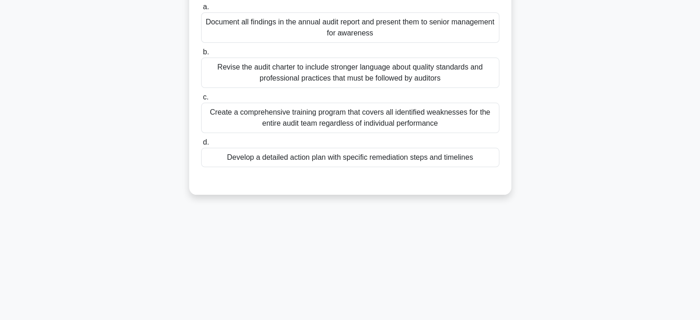
scroll to position [0, 0]
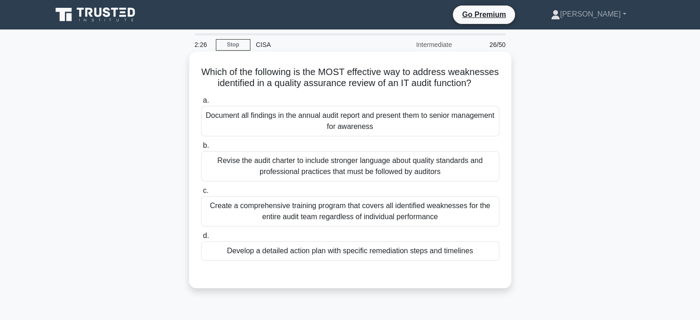
click at [300, 260] on div "Develop a detailed action plan with specific remediation steps and timelines" at bounding box center [350, 250] width 298 height 19
click at [201, 239] on input "d. Develop a detailed action plan with specific remediation steps and timelines" at bounding box center [201, 236] width 0 height 6
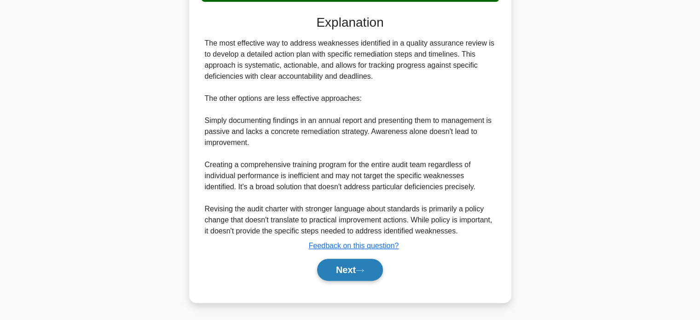
click at [353, 264] on button "Next" at bounding box center [350, 270] width 66 height 22
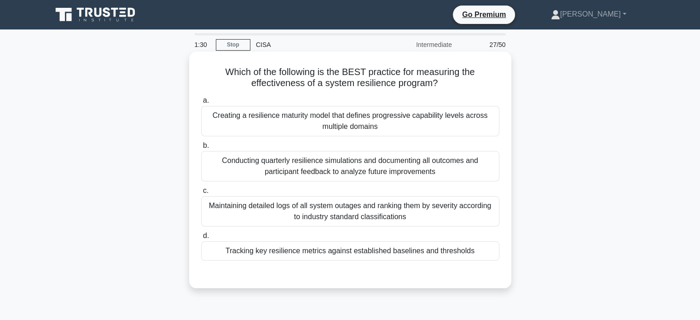
click at [411, 168] on div "Conducting quarterly resilience simulations and documenting all outcomes and pa…" at bounding box center [350, 166] width 298 height 30
click at [201, 149] on input "b. Conducting quarterly resilience simulations and documenting all outcomes and…" at bounding box center [201, 146] width 0 height 6
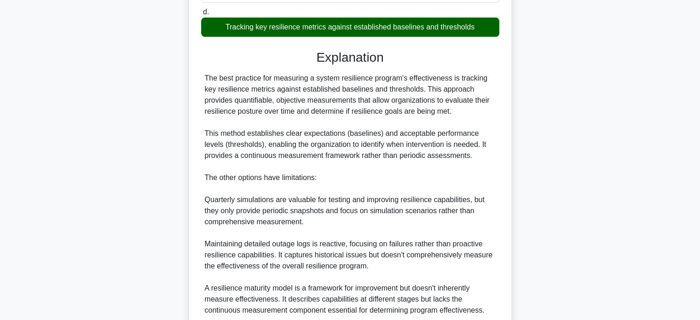
scroll to position [303, 0]
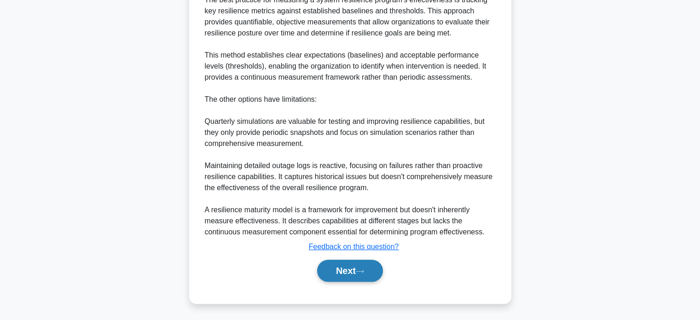
click at [364, 272] on icon at bounding box center [360, 271] width 8 height 5
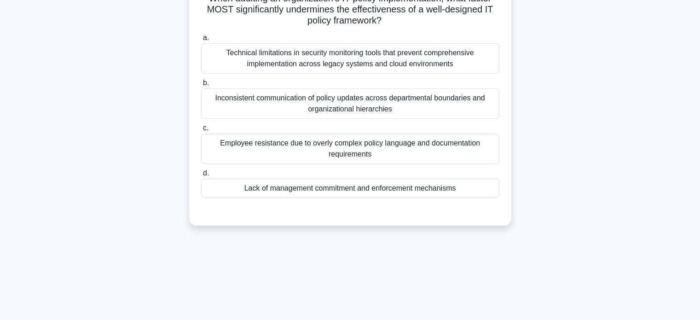
scroll to position [0, 0]
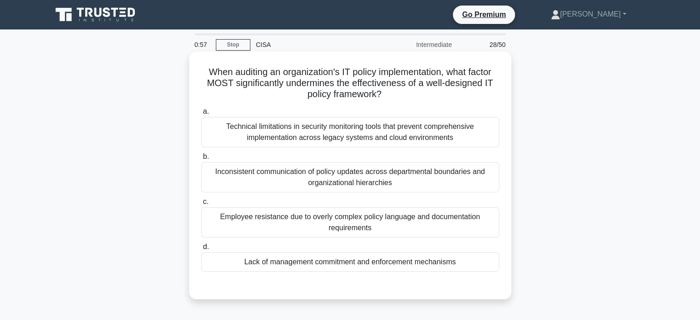
click at [345, 259] on div "Lack of management commitment and enforcement mechanisms" at bounding box center [350, 261] width 298 height 19
click at [201, 250] on input "d. Lack of management commitment and enforcement mechanisms" at bounding box center [201, 247] width 0 height 6
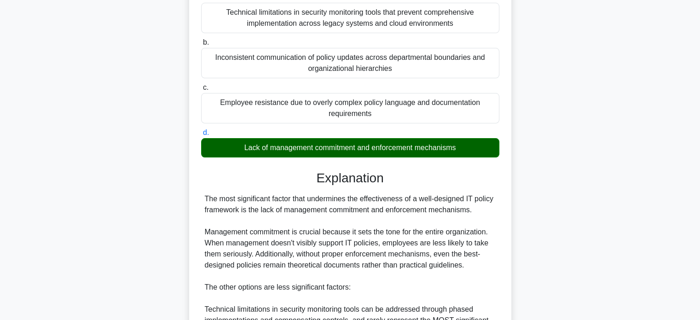
scroll to position [324, 0]
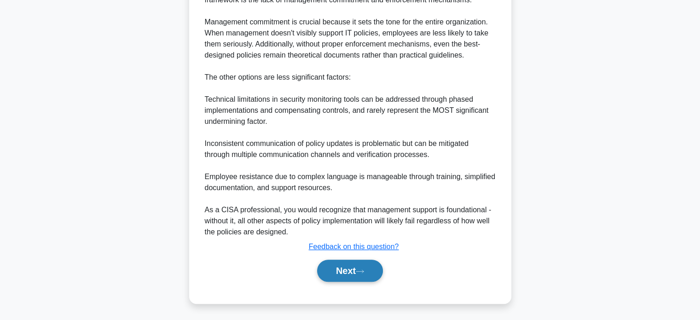
click at [370, 277] on button "Next" at bounding box center [350, 270] width 66 height 22
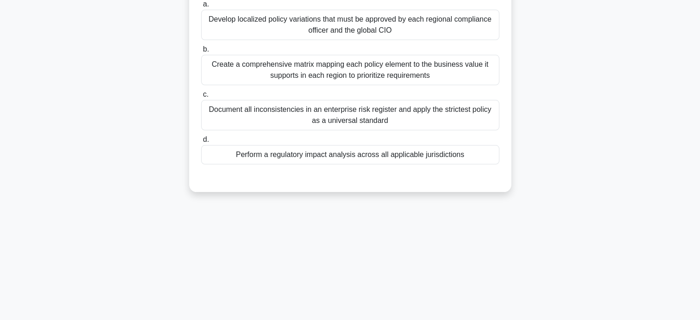
scroll to position [0, 0]
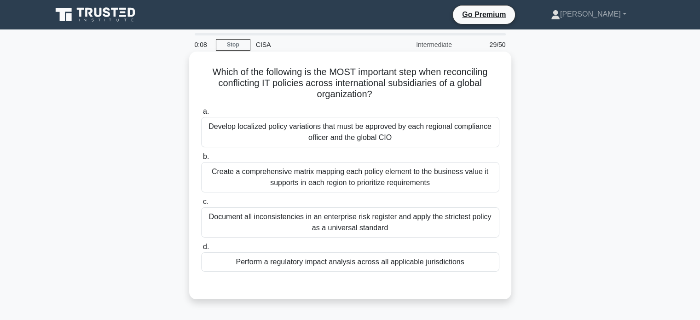
click at [241, 172] on div "Create a comprehensive matrix mapping each policy element to the business value…" at bounding box center [350, 177] width 298 height 30
click at [201, 160] on input "b. Create a comprehensive matrix mapping each policy element to the business va…" at bounding box center [201, 157] width 0 height 6
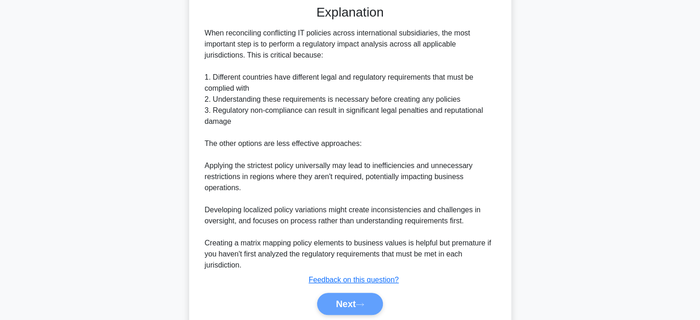
scroll to position [314, 0]
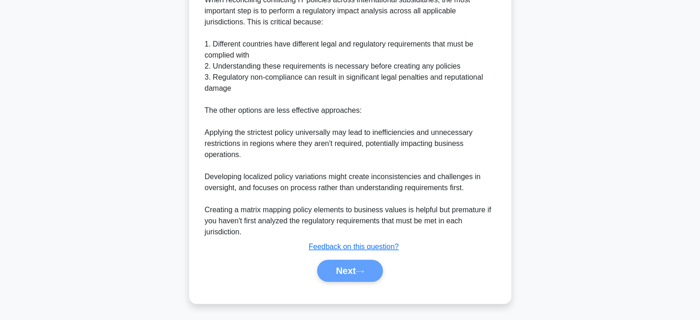
click at [355, 278] on div "Next" at bounding box center [350, 270] width 302 height 22
click at [367, 284] on div "Next" at bounding box center [350, 270] width 298 height 29
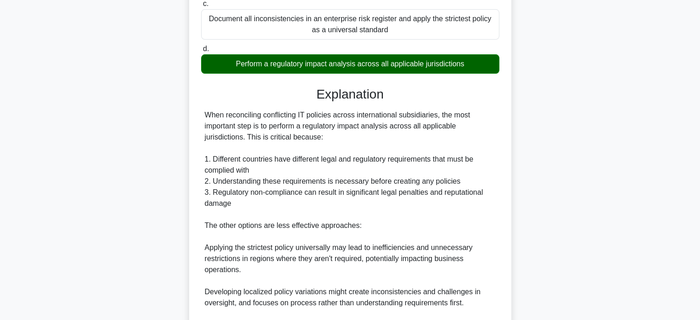
scroll to position [0, 0]
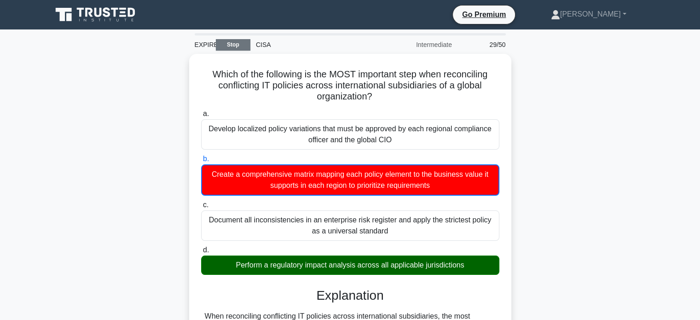
click at [234, 46] on link "Stop" at bounding box center [233, 44] width 34 height 11
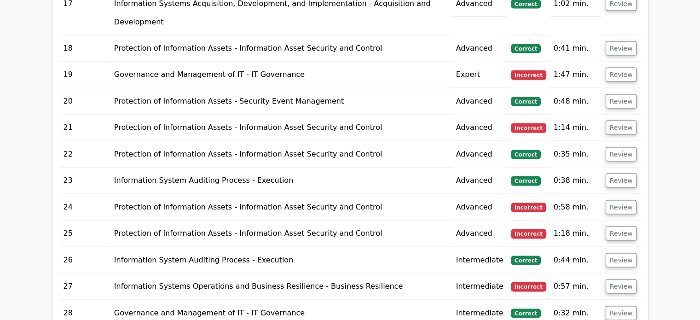
scroll to position [672, 0]
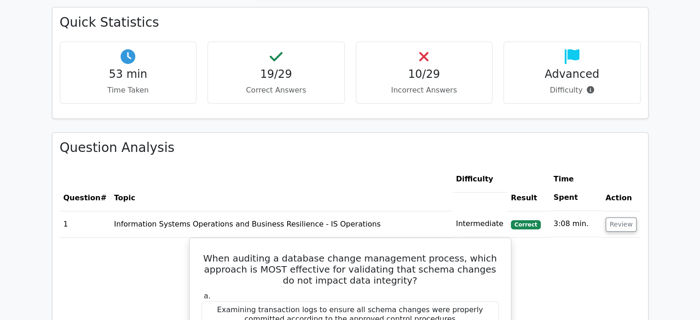
click at [600, 68] on h4 "Advanced" at bounding box center [571, 74] width 121 height 13
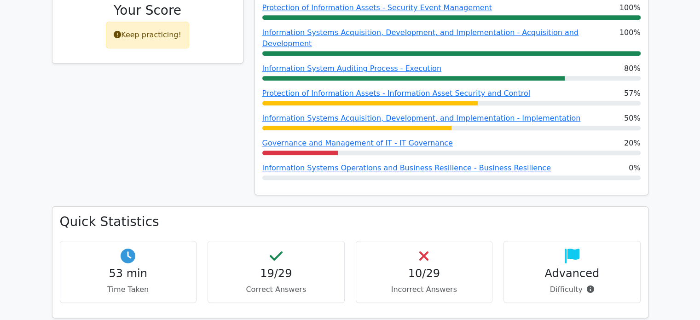
scroll to position [477, 0]
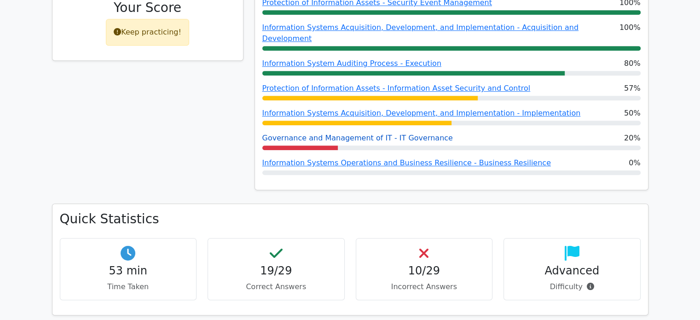
click at [298, 133] on link "Governance and Management of IT - IT Governance" at bounding box center [357, 137] width 190 height 9
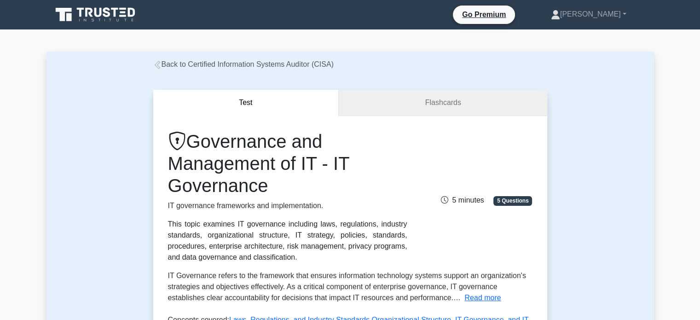
click at [418, 98] on link "Flashcards" at bounding box center [443, 103] width 208 height 26
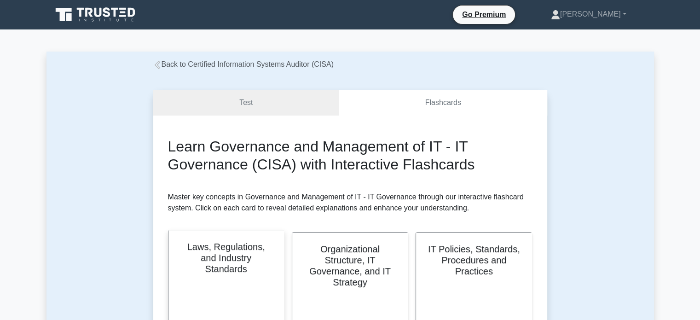
click at [198, 290] on div "Laws, Regulations, and Industry Standards" at bounding box center [225, 286] width 115 height 112
click at [215, 101] on link "Test" at bounding box center [246, 103] width 186 height 26
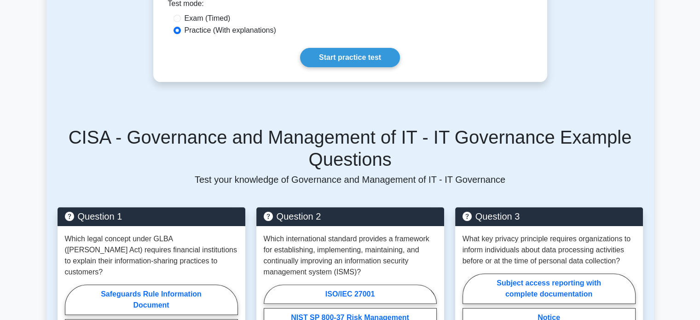
scroll to position [172, 0]
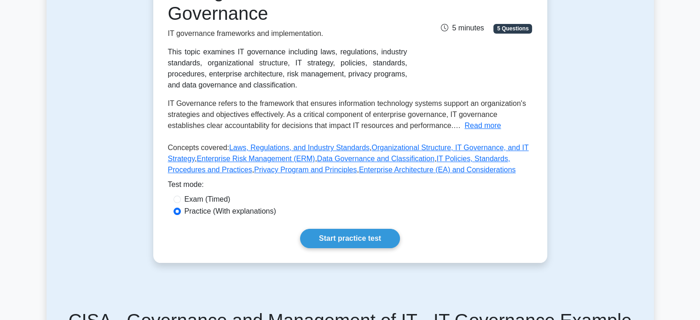
click at [216, 200] on label "Exam (Timed)" at bounding box center [207, 199] width 46 height 11
click at [181, 200] on input "Exam (Timed)" at bounding box center [176, 198] width 7 height 7
radio input "true"
click at [339, 229] on link "Start practice test" at bounding box center [350, 238] width 100 height 19
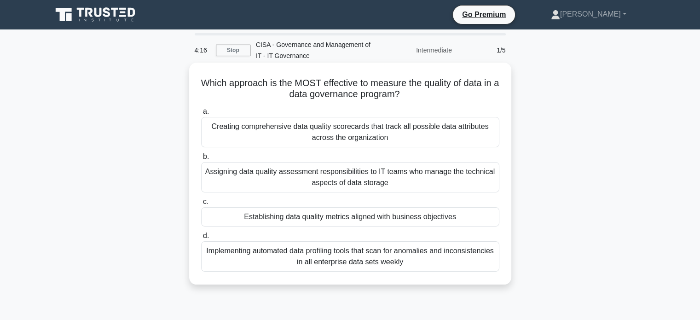
click at [275, 129] on div "Creating comprehensive data quality scorecards that track all possible data att…" at bounding box center [350, 132] width 298 height 30
click at [201, 115] on input "a. Creating comprehensive data quality scorecards that track all possible data …" at bounding box center [201, 112] width 0 height 6
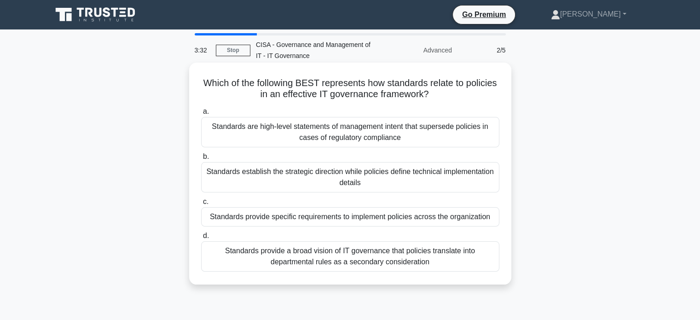
click at [270, 132] on div "Standards are high-level statements of management intent that supersede policie…" at bounding box center [350, 132] width 298 height 30
click at [201, 115] on input "a. Standards are high-level statements of management intent that supersede poli…" at bounding box center [201, 112] width 0 height 6
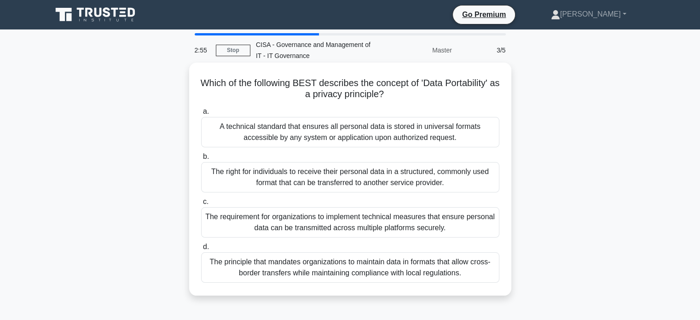
click at [312, 274] on div "The principle that mandates organizations to maintain data in formats that allo…" at bounding box center [350, 267] width 298 height 30
click at [201, 250] on input "d. The principle that mandates organizations to maintain data in formats that a…" at bounding box center [201, 247] width 0 height 6
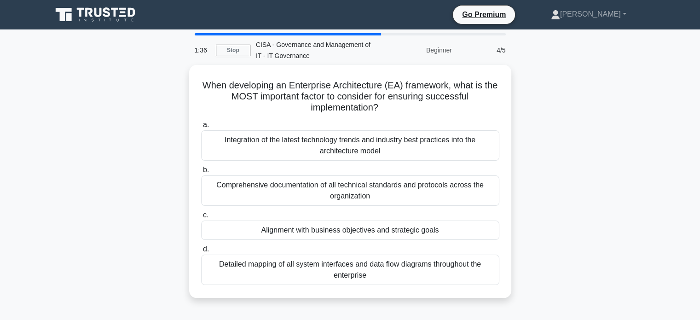
click at [312, 274] on div "Detailed mapping of all system interfaces and data flow diagrams throughout the…" at bounding box center [350, 269] width 298 height 30
click at [201, 252] on input "d. Detailed mapping of all system interfaces and data flow diagrams throughout …" at bounding box center [201, 249] width 0 height 6
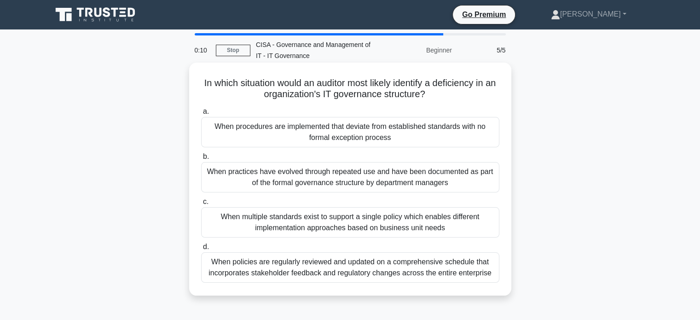
click at [226, 170] on div "When practices have evolved through repeated use and have been documented as pa…" at bounding box center [350, 177] width 298 height 30
click at [201, 160] on input "b. When practices have evolved through repeated use and have been documented as…" at bounding box center [201, 157] width 0 height 6
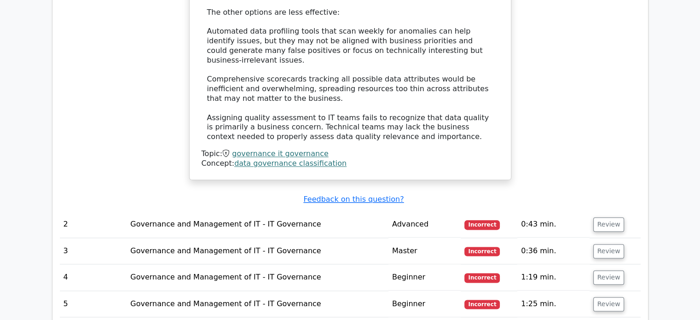
scroll to position [1086, 0]
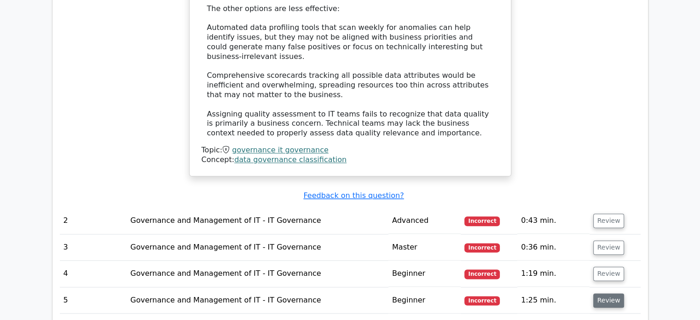
click at [613, 293] on button "Review" at bounding box center [608, 300] width 31 height 14
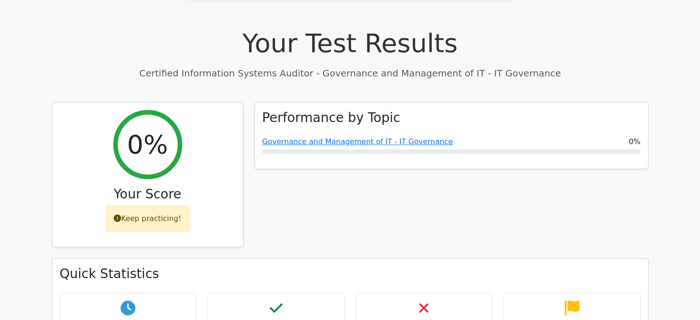
scroll to position [291, 0]
